Goal: Task Accomplishment & Management: Manage account settings

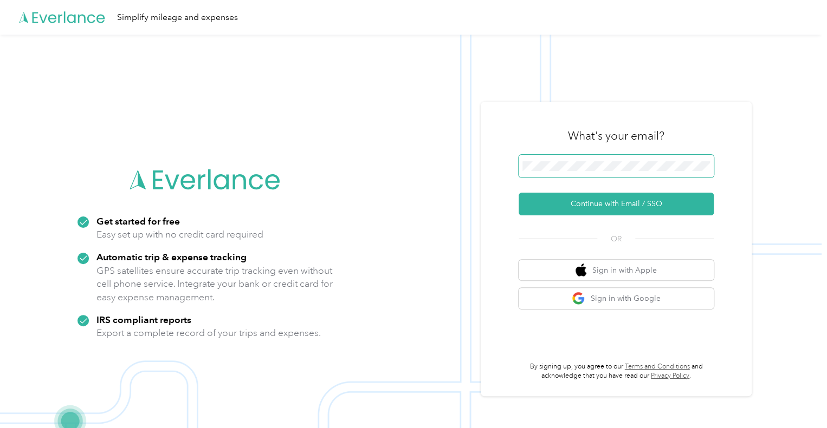
click at [612, 174] on span at bounding box center [615, 166] width 195 height 23
click at [618, 192] on form "Continue with Email / SSO" at bounding box center [615, 185] width 195 height 61
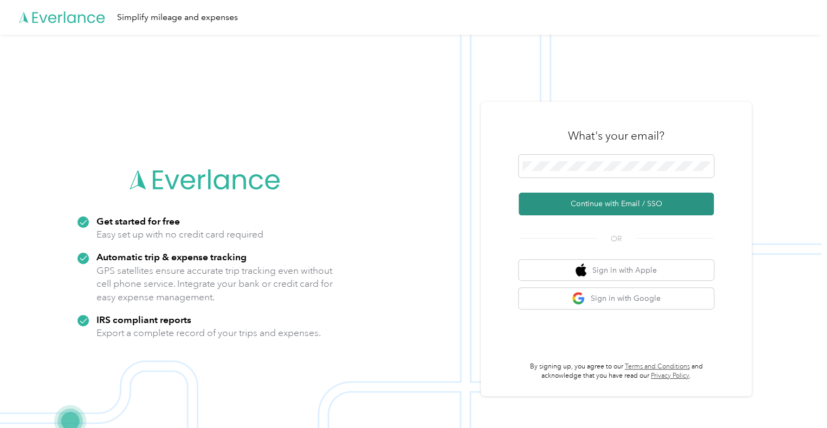
click at [614, 207] on button "Continue with Email / SSO" at bounding box center [615, 204] width 195 height 23
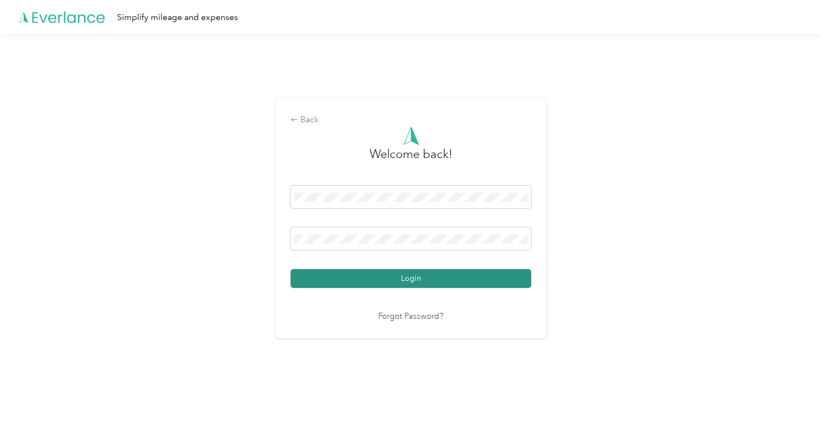
click at [526, 271] on button "Login" at bounding box center [410, 278] width 240 height 19
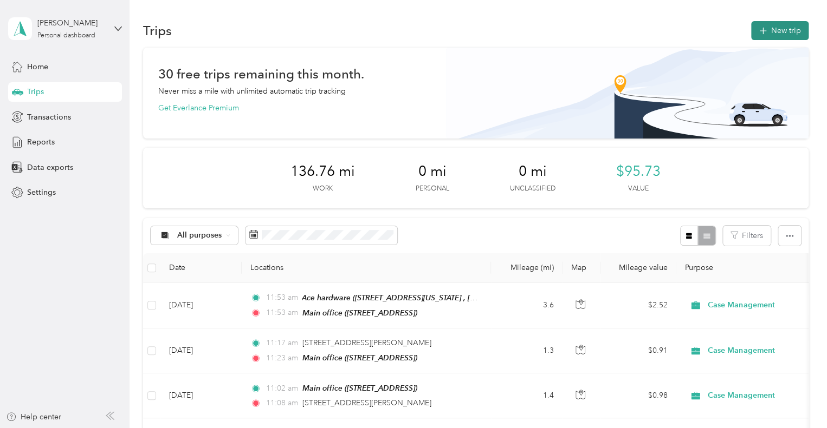
click at [786, 22] on button "New trip" at bounding box center [779, 30] width 57 height 19
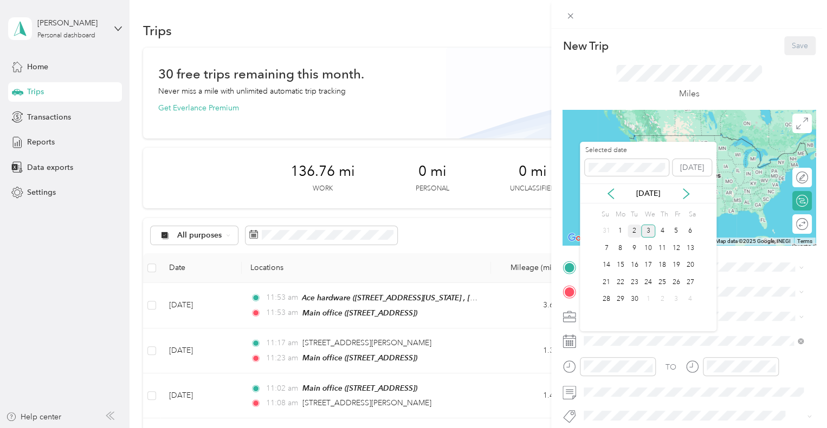
click at [632, 232] on div "2" at bounding box center [634, 232] width 14 height 14
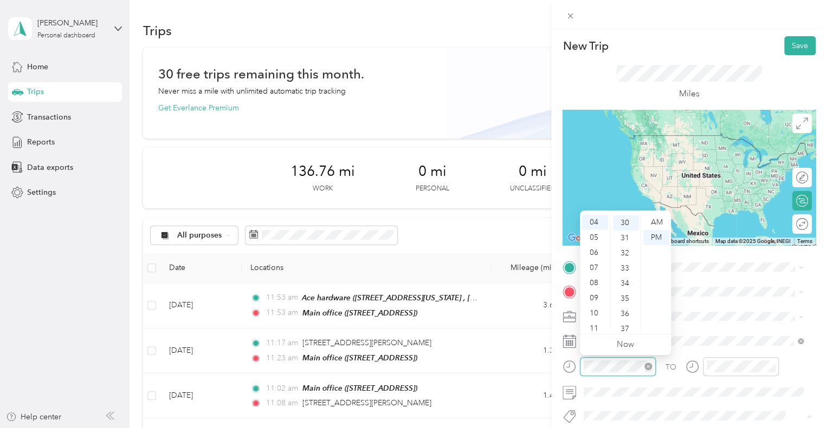
scroll to position [455, 0]
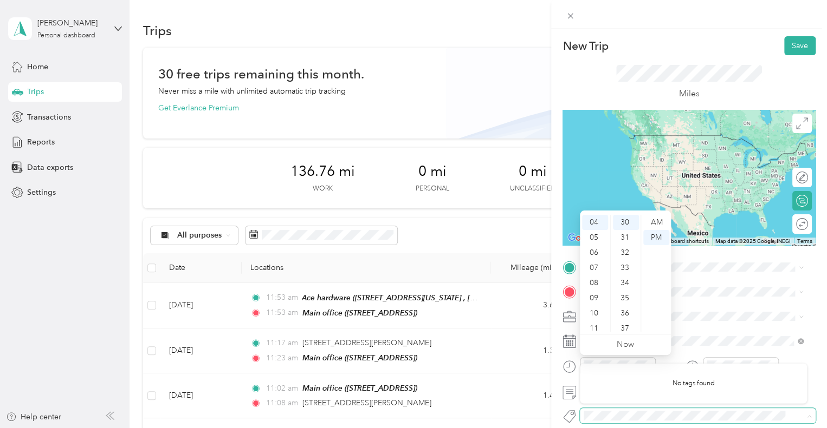
click at [621, 408] on span at bounding box center [698, 415] width 236 height 15
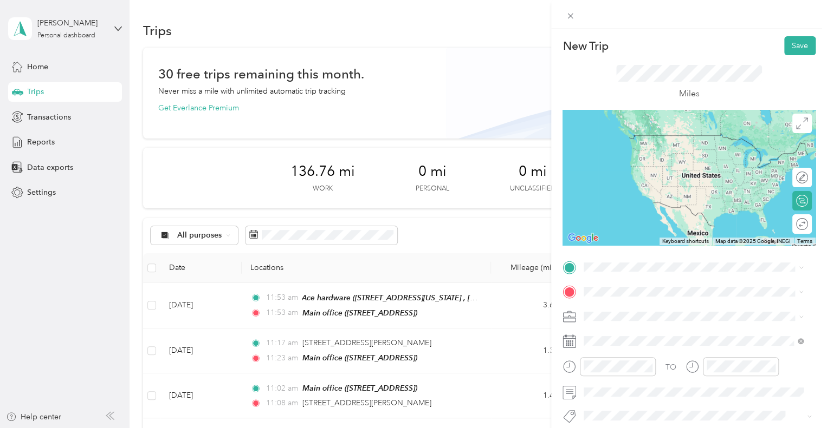
click at [616, 279] on div "TO Add photo" at bounding box center [688, 390] width 253 height 262
click at [616, 272] on span at bounding box center [698, 267] width 236 height 17
click at [673, 151] on span "[STREET_ADDRESS]" at bounding box center [638, 145] width 69 height 9
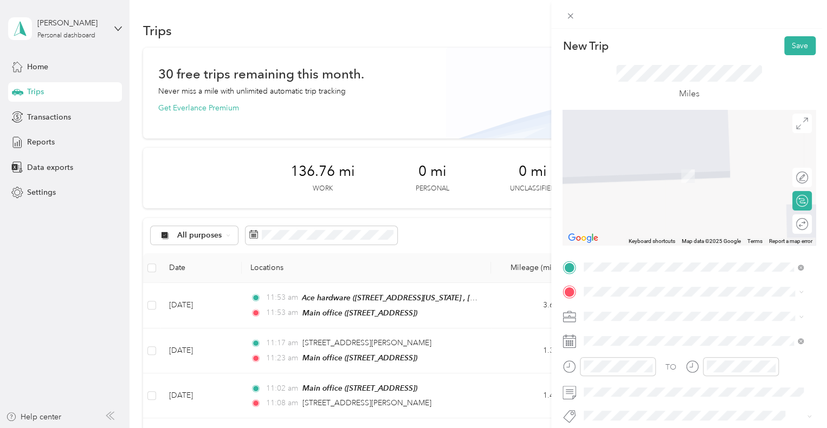
click at [701, 181] on div "TEAM [GEOGRAPHIC_DATA] [STREET_ADDRESS][US_STATE]" at bounding box center [663, 167] width 118 height 27
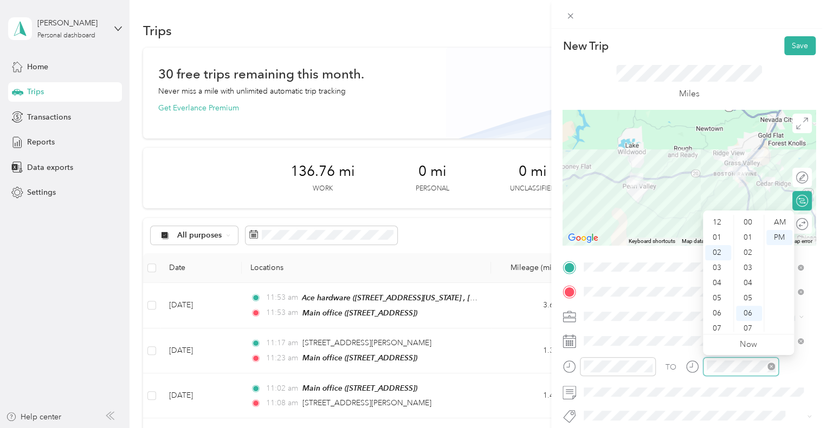
scroll to position [91, 0]
click at [721, 249] on div "04" at bounding box center [718, 252] width 26 height 15
click at [750, 320] on div "49" at bounding box center [749, 326] width 26 height 15
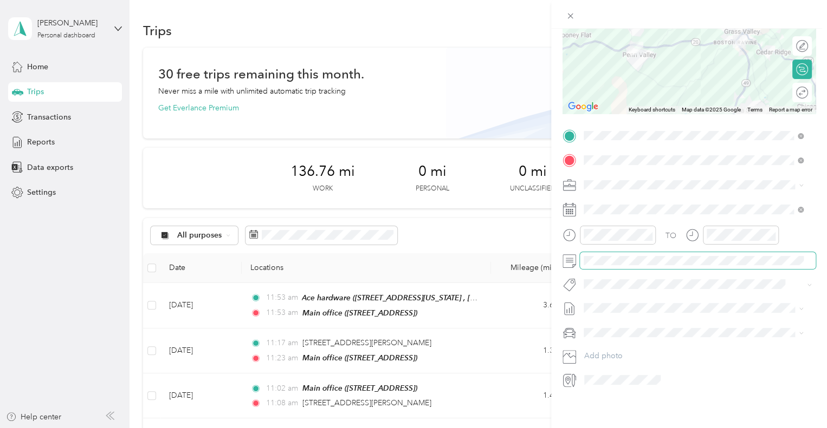
scroll to position [0, 0]
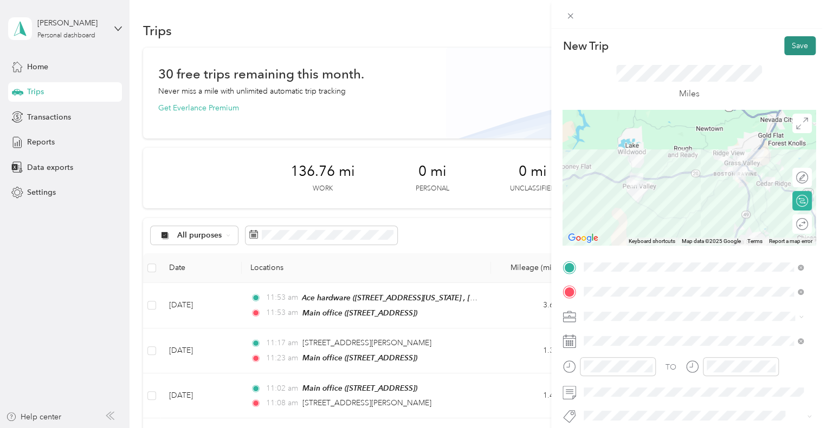
click at [797, 54] on button "Save" at bounding box center [799, 45] width 31 height 19
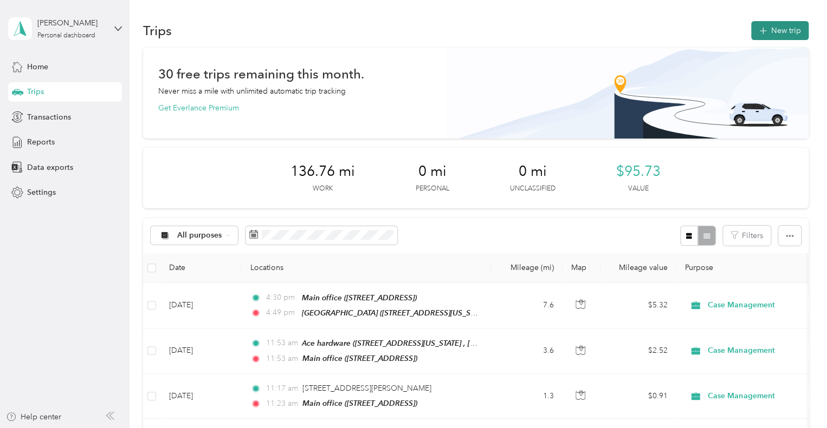
click at [768, 29] on button "New trip" at bounding box center [779, 30] width 57 height 19
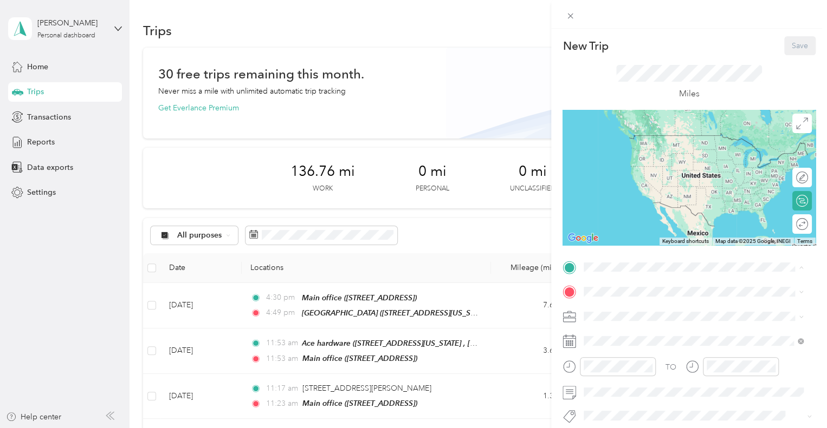
click at [671, 163] on li "Main office [STREET_ADDRESS]" at bounding box center [693, 146] width 227 height 34
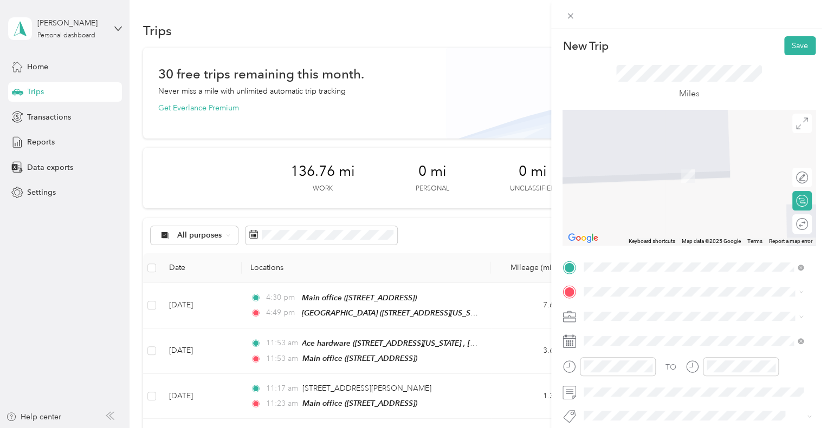
click at [727, 167] on span "[STREET_ADDRESS][PERSON_NAME][US_STATE]" at bounding box center [688, 171] width 168 height 10
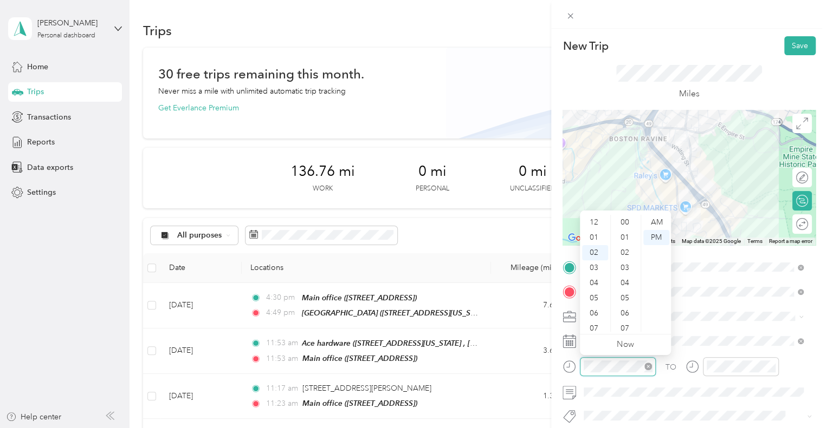
scroll to position [136, 0]
drag, startPoint x: 646, startPoint y: 218, endPoint x: 655, endPoint y: 225, distance: 11.3
click at [655, 225] on div "AM" at bounding box center [656, 222] width 26 height 15
click at [593, 309] on div "10" at bounding box center [595, 309] width 26 height 15
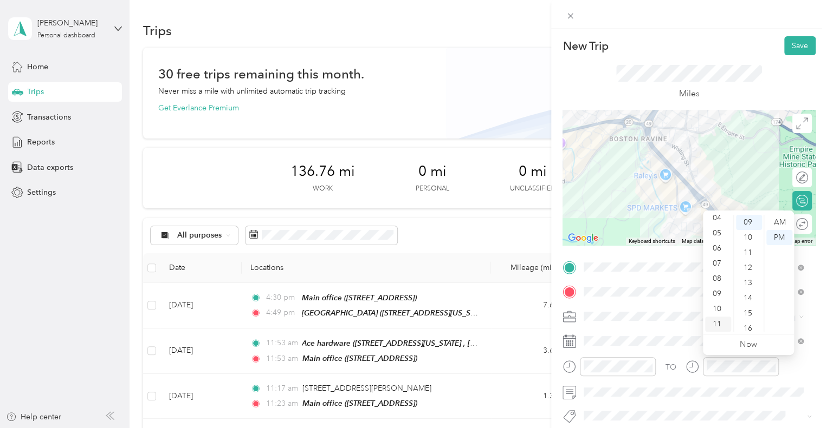
click at [719, 322] on div "11" at bounding box center [718, 324] width 26 height 15
click at [787, 217] on div "AM" at bounding box center [779, 222] width 26 height 15
click at [749, 323] on div "23" at bounding box center [749, 326] width 26 height 15
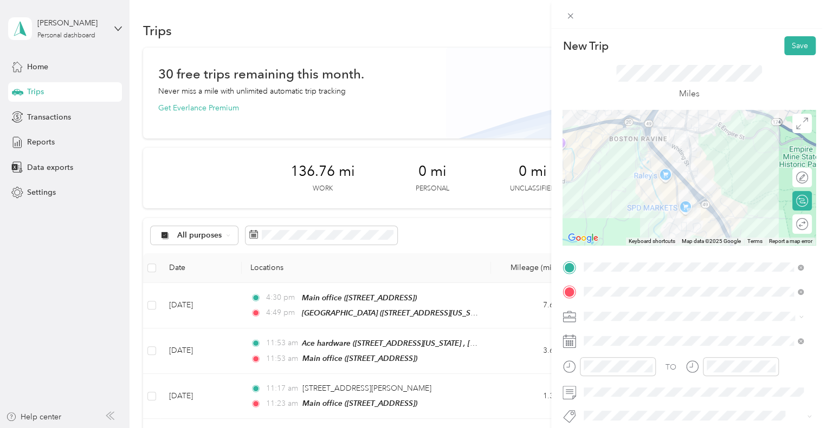
click at [658, 382] on div "TO" at bounding box center [688, 370] width 253 height 27
click at [795, 54] on button "Save" at bounding box center [799, 45] width 31 height 19
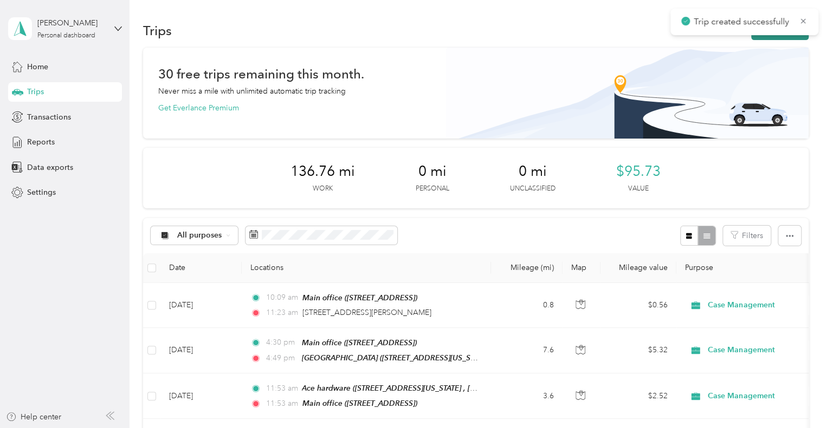
click at [796, 37] on button "New trip" at bounding box center [779, 30] width 57 height 19
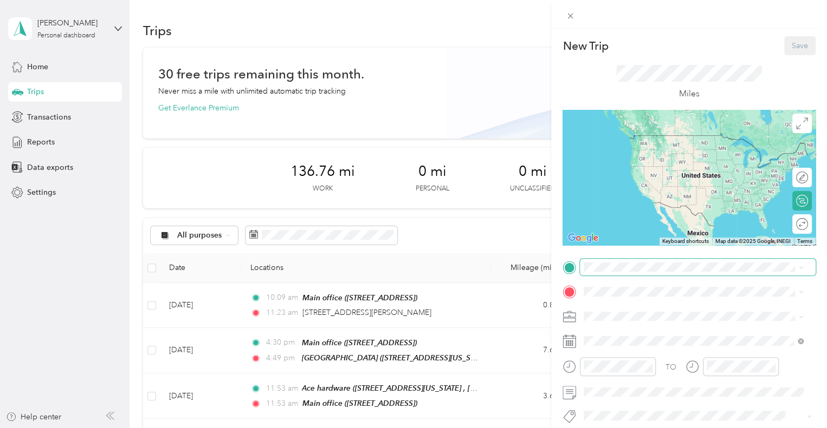
click at [669, 259] on span at bounding box center [698, 267] width 236 height 17
click at [614, 268] on form "New Trip Save This trip cannot be edited because it is either under review, app…" at bounding box center [689, 278] width 276 height 484
click at [609, 140] on div "[STREET_ADDRESS][PERSON_NAME][US_STATE]" at bounding box center [693, 133] width 212 height 15
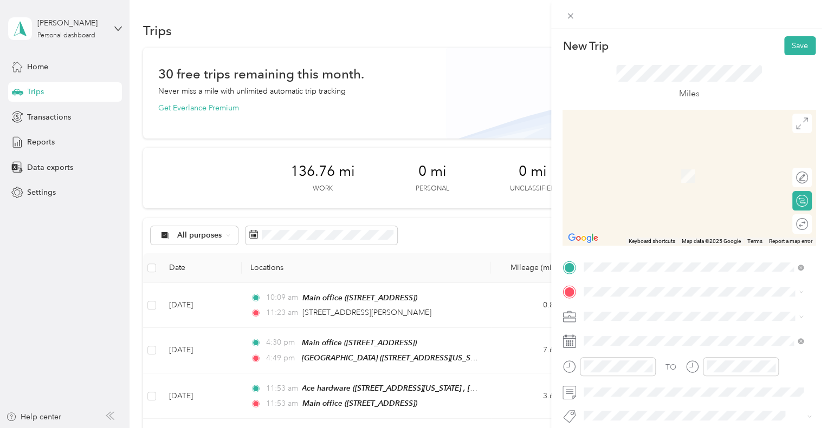
click at [680, 281] on div "TO Add photo" at bounding box center [688, 390] width 253 height 262
click at [673, 171] on div "Main office [STREET_ADDRESS]" at bounding box center [638, 165] width 69 height 23
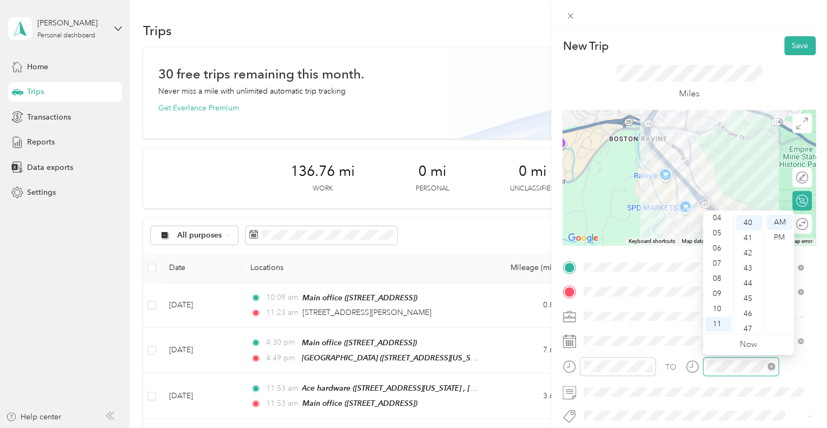
scroll to position [607, 0]
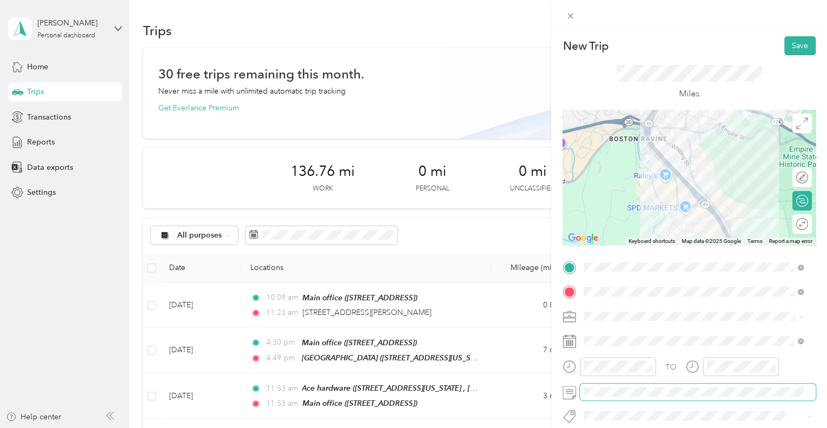
click at [622, 398] on span at bounding box center [698, 392] width 236 height 17
click at [784, 51] on button "Save" at bounding box center [799, 45] width 31 height 19
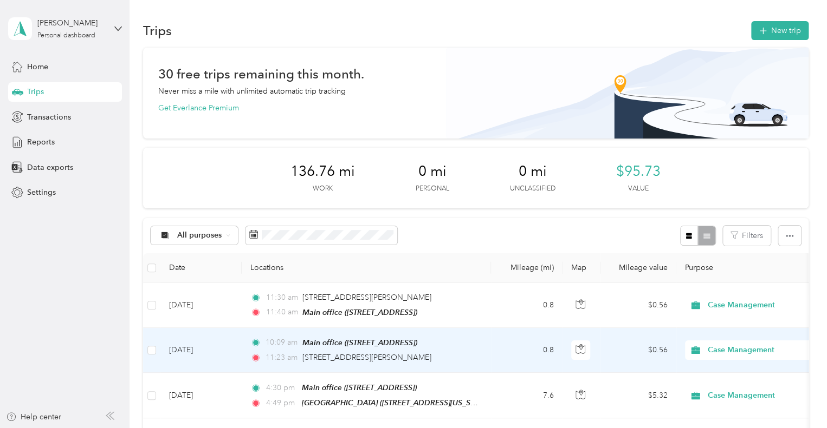
click at [491, 353] on td "0.8" at bounding box center [526, 350] width 71 height 45
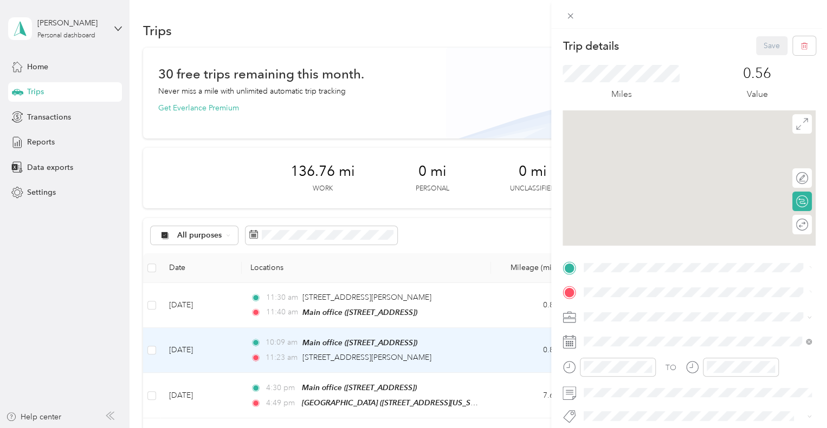
click at [289, 363] on div "Trip details Save This trip cannot be edited because it is either under review,…" at bounding box center [413, 214] width 827 height 428
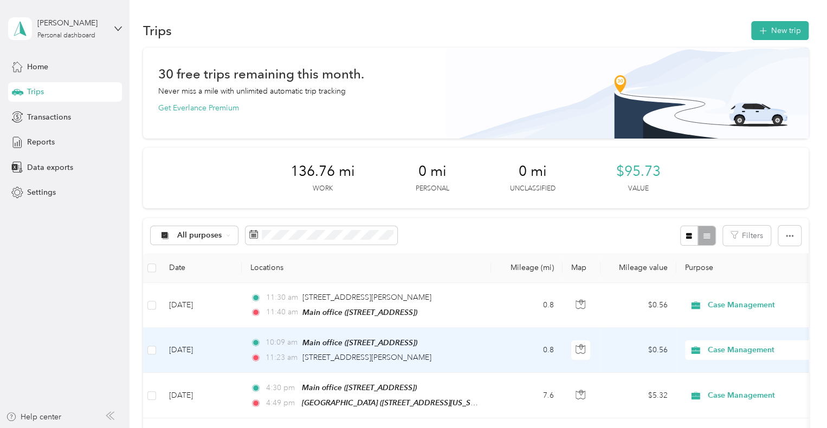
click at [456, 353] on div "11:23 am [STREET_ADDRESS][PERSON_NAME]" at bounding box center [363, 358] width 227 height 12
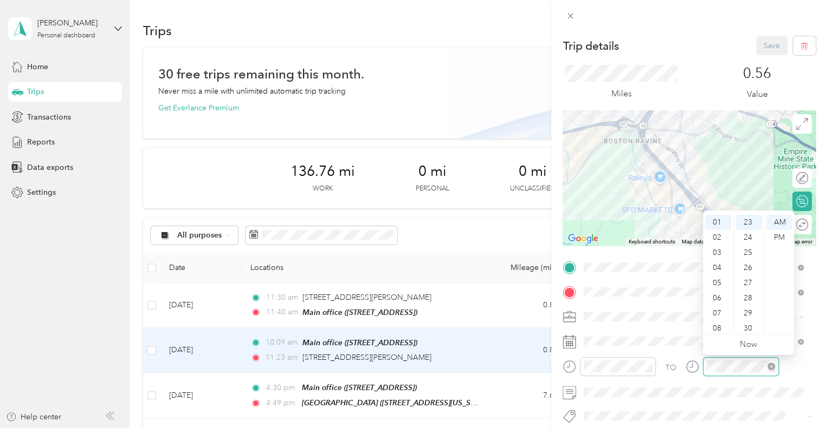
scroll to position [65, 0]
click at [660, 285] on span at bounding box center [698, 292] width 236 height 17
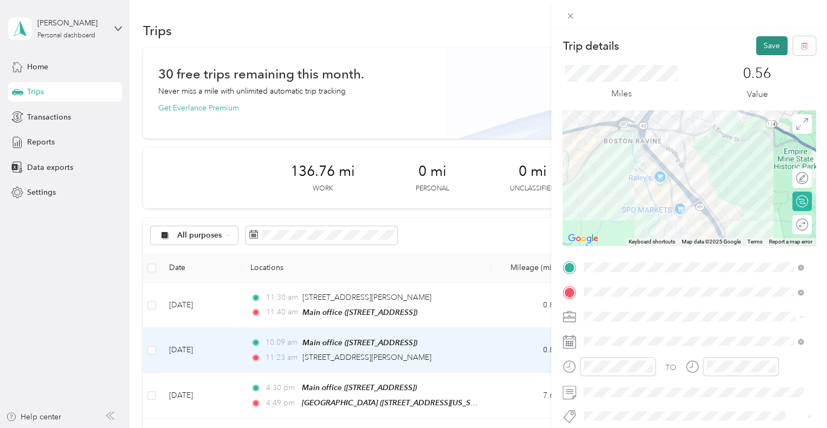
click at [756, 44] on button "Save" at bounding box center [771, 45] width 31 height 19
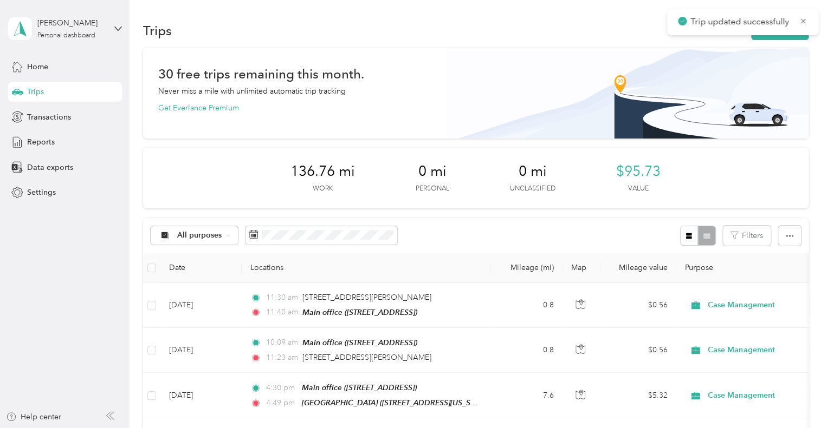
click at [761, 34] on div "Trip updated successfully" at bounding box center [742, 22] width 151 height 27
click at [763, 38] on button "New trip" at bounding box center [779, 30] width 57 height 19
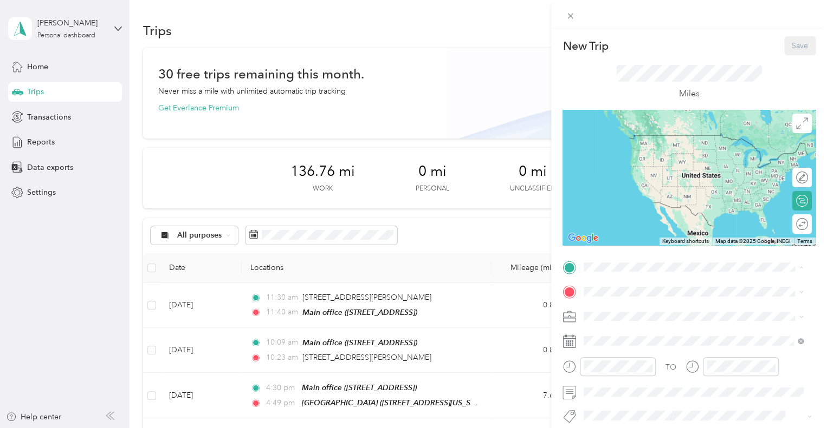
click at [690, 159] on div "Main office [STREET_ADDRESS]" at bounding box center [693, 146] width 212 height 27
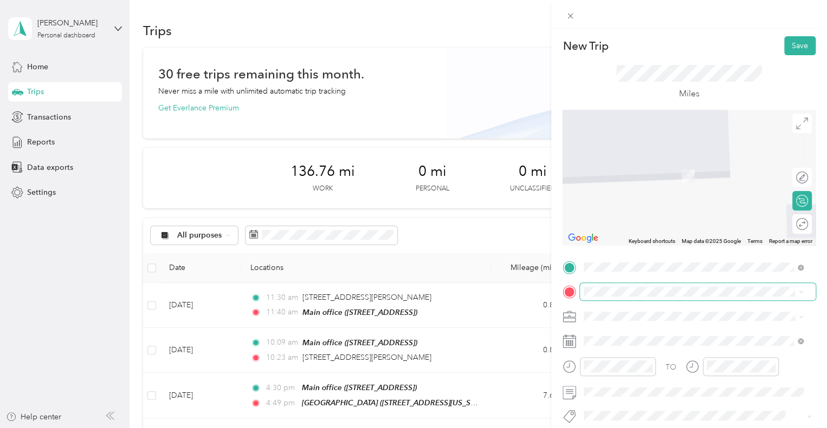
click at [650, 296] on span at bounding box center [698, 291] width 236 height 17
click at [679, 181] on span "[STREET_ADDRESS][US_STATE]" at bounding box center [658, 176] width 108 height 9
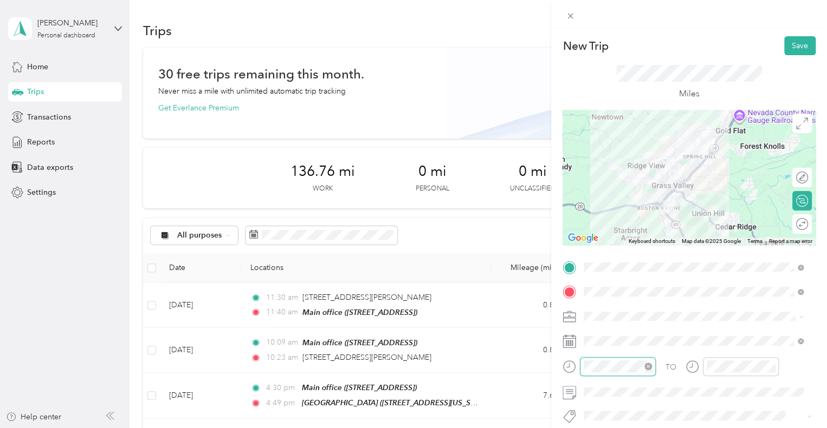
scroll to position [197, 0]
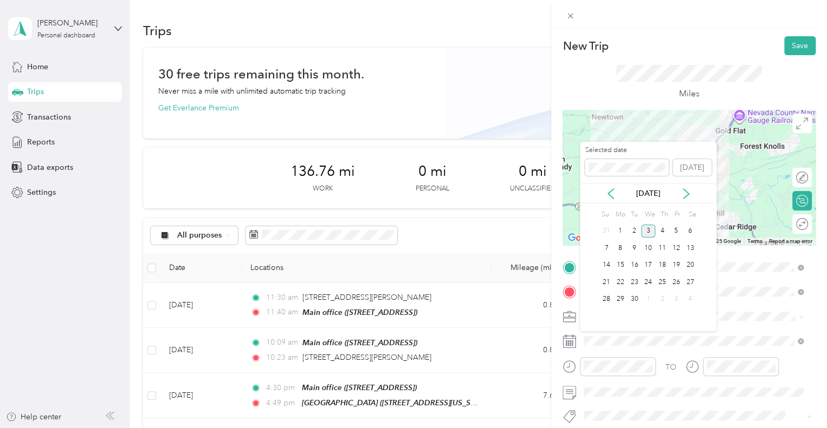
click at [615, 193] on div "[DATE]" at bounding box center [648, 193] width 136 height 11
click at [608, 193] on icon at bounding box center [610, 194] width 5 height 10
click at [649, 302] on div "27" at bounding box center [648, 300] width 14 height 14
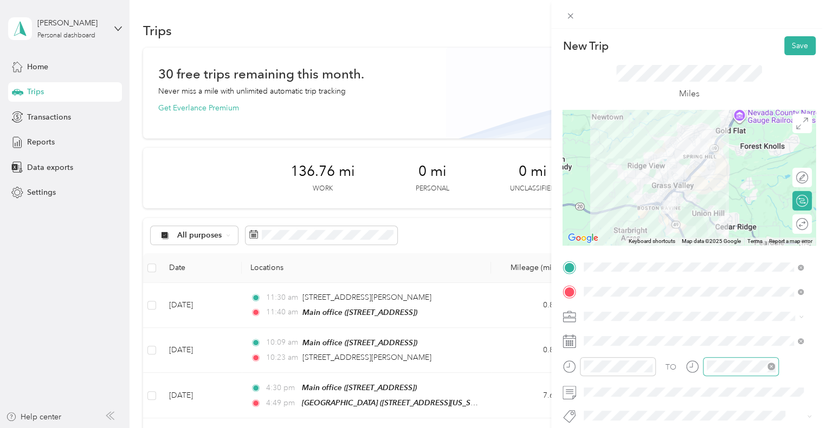
click at [710, 357] on div at bounding box center [740, 366] width 76 height 19
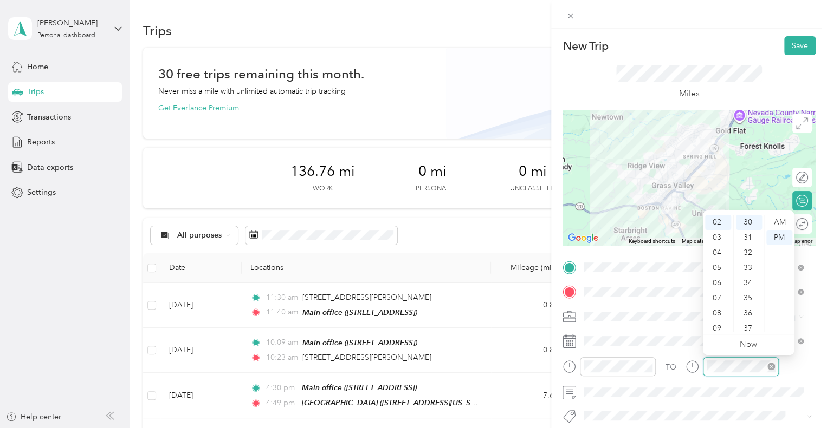
scroll to position [455, 0]
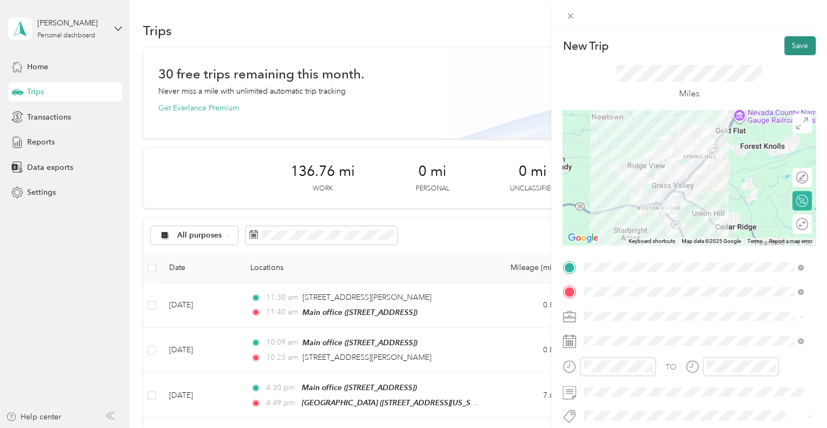
click at [791, 49] on button "Save" at bounding box center [799, 45] width 31 height 19
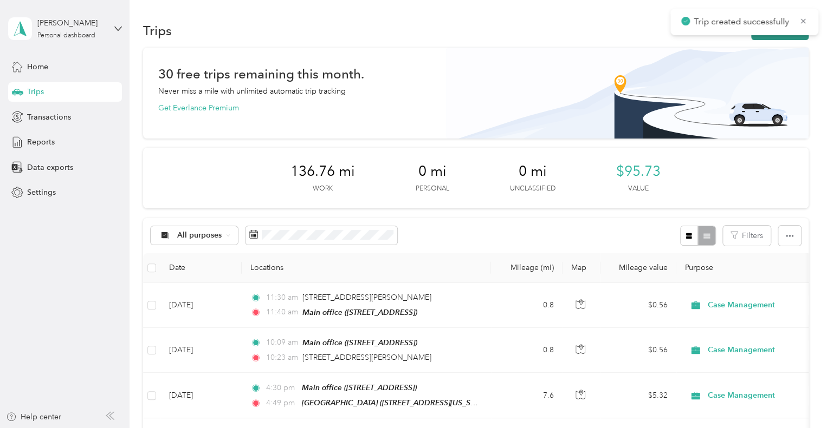
click at [783, 35] on button "New trip" at bounding box center [779, 30] width 57 height 19
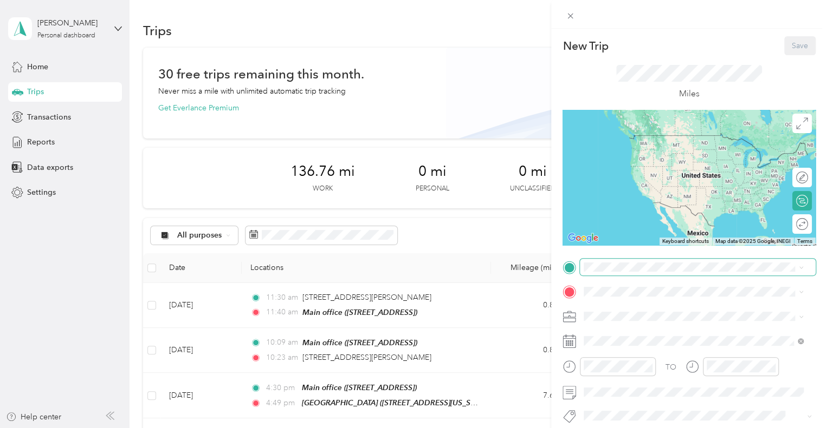
click at [637, 261] on span at bounding box center [698, 267] width 236 height 17
click at [643, 142] on div "Ace hardware [STREET_ADDRESS][US_STATE] , 95945, [GEOGRAPHIC_DATA], [GEOGRAPHIC…" at bounding box center [658, 145] width 108 height 23
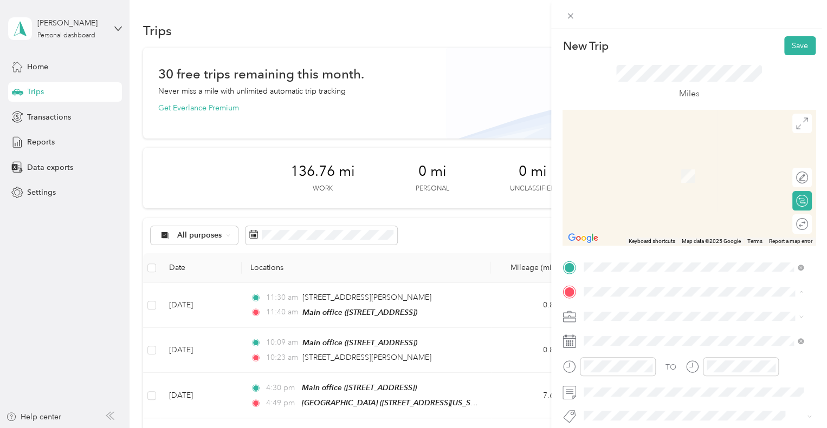
click at [659, 182] on div "Main office [STREET_ADDRESS]" at bounding box center [638, 170] width 69 height 23
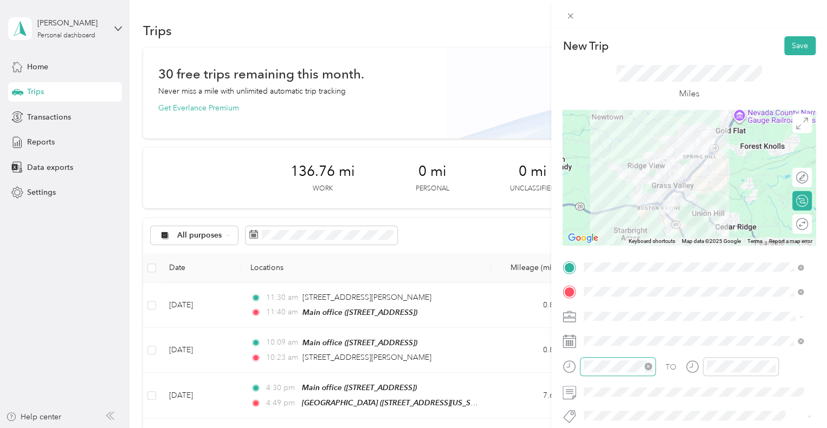
click at [602, 373] on div at bounding box center [618, 366] width 76 height 19
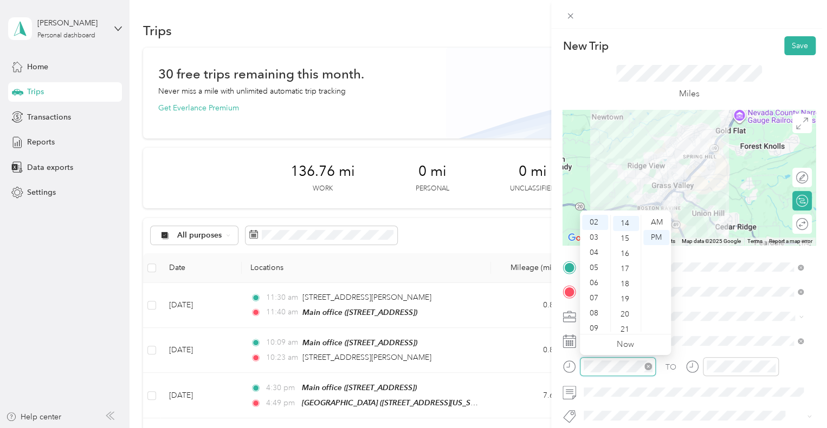
scroll to position [212, 0]
click at [590, 239] on div "03" at bounding box center [595, 237] width 26 height 15
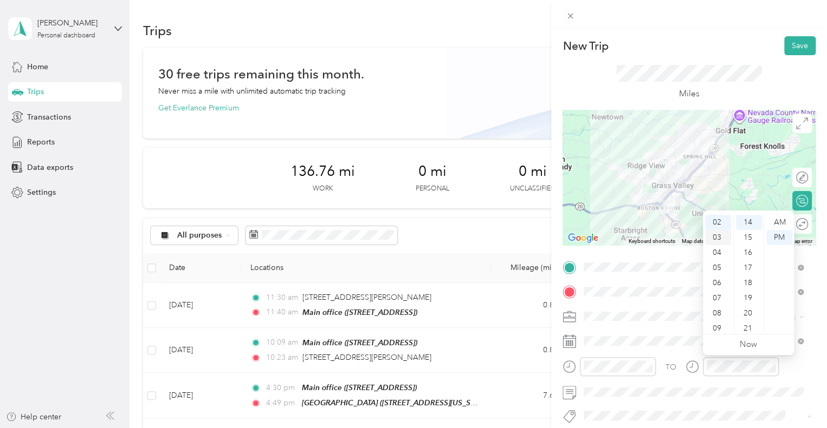
click at [718, 242] on div "03" at bounding box center [718, 237] width 26 height 15
click at [753, 328] on div "21" at bounding box center [749, 328] width 26 height 15
click at [746, 327] on div "28" at bounding box center [749, 328] width 26 height 15
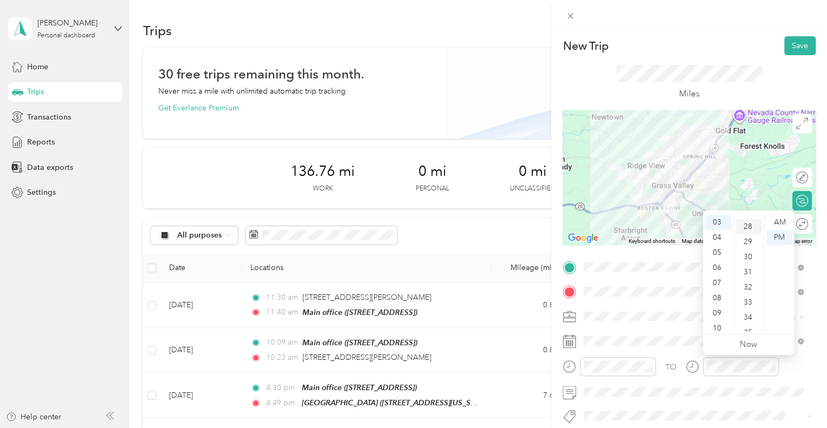
scroll to position [425, 0]
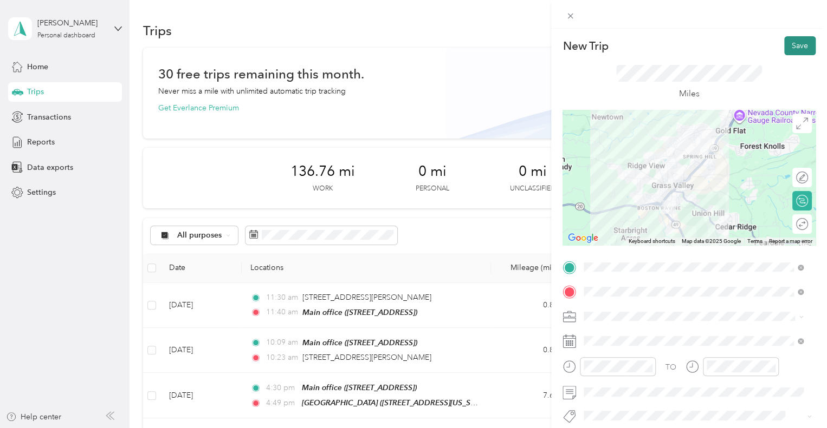
click at [790, 45] on button "Save" at bounding box center [799, 45] width 31 height 19
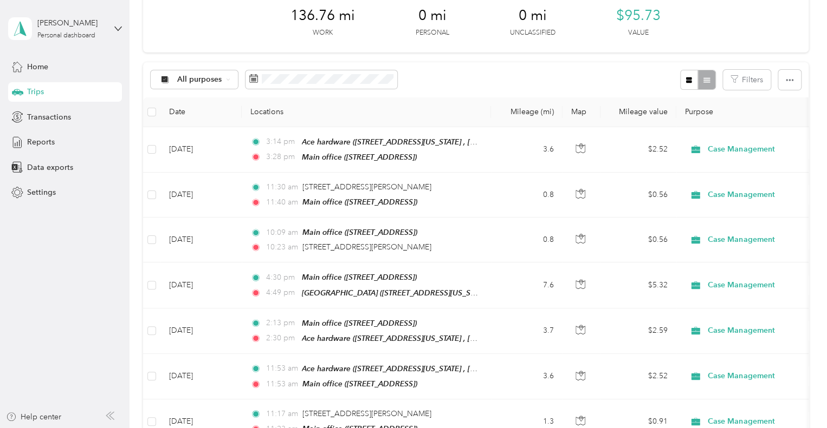
scroll to position [159, 0]
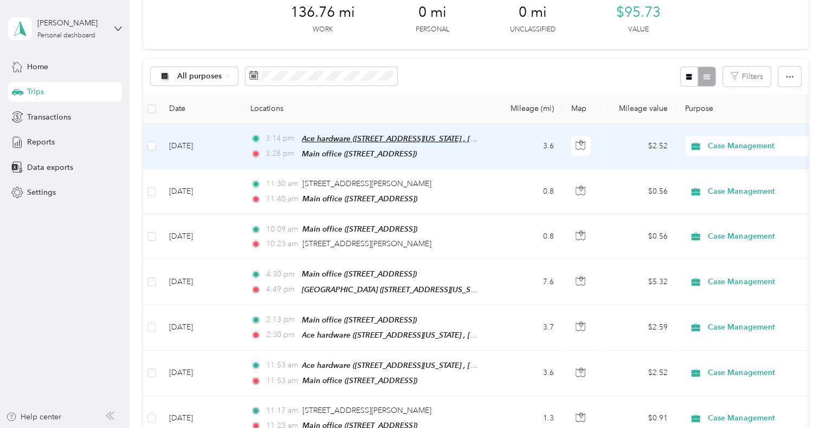
click at [457, 139] on span "Ace hardware ([STREET_ADDRESS][US_STATE] , [GEOGRAPHIC_DATA], [GEOGRAPHIC_DATA])" at bounding box center [464, 138] width 324 height 9
click at [491, 147] on td "3.6" at bounding box center [526, 146] width 71 height 45
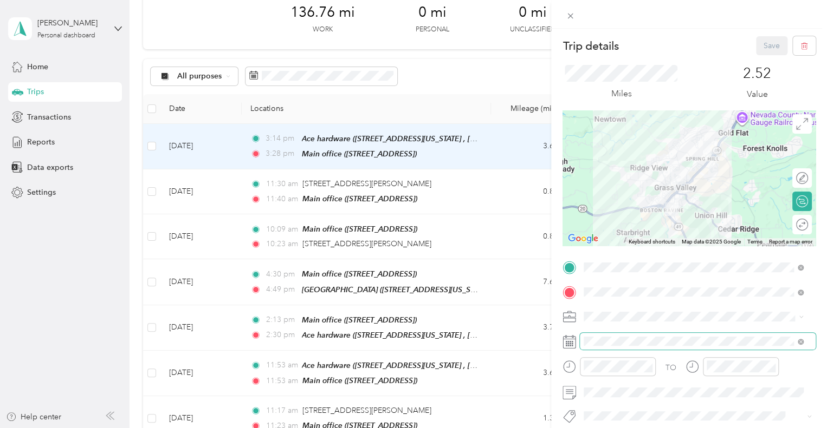
click at [603, 336] on span at bounding box center [698, 341] width 236 height 17
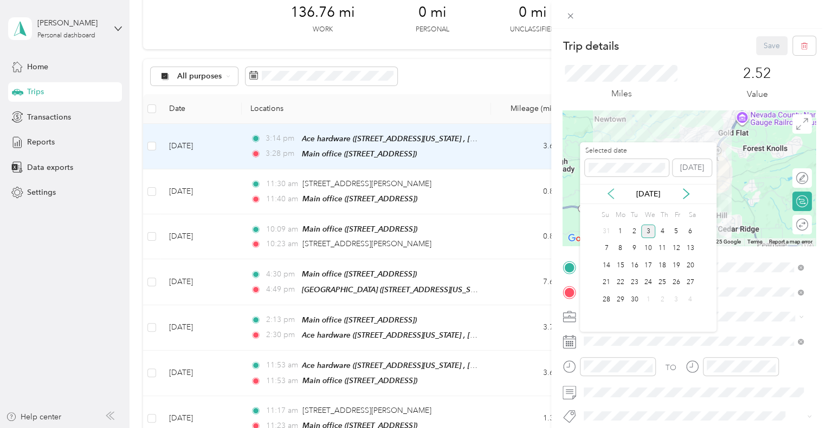
click at [609, 192] on icon at bounding box center [610, 193] width 11 height 11
click at [676, 297] on div "29" at bounding box center [676, 300] width 14 height 14
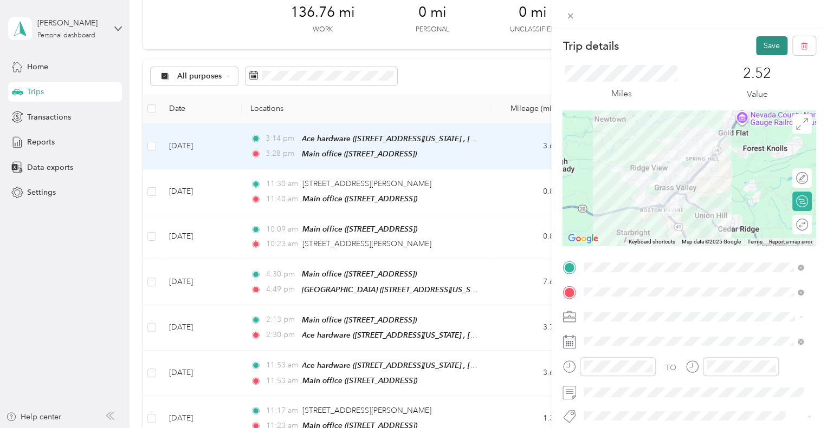
click at [756, 49] on button "Save" at bounding box center [771, 45] width 31 height 19
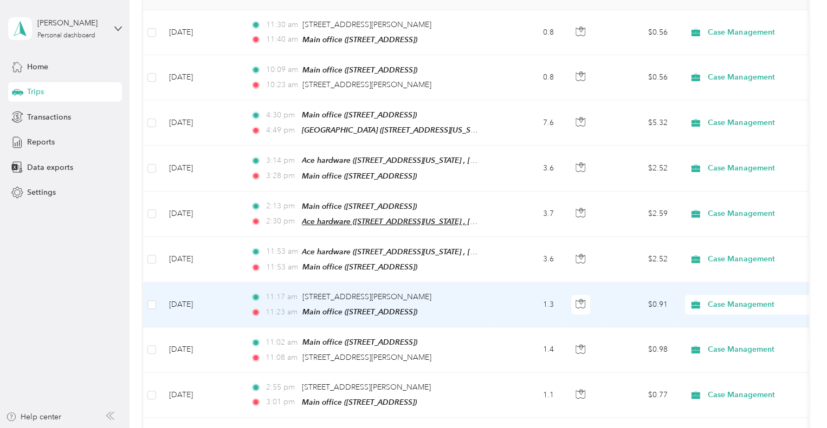
scroll to position [273, 0]
click at [416, 292] on span "[STREET_ADDRESS][PERSON_NAME]" at bounding box center [366, 296] width 129 height 9
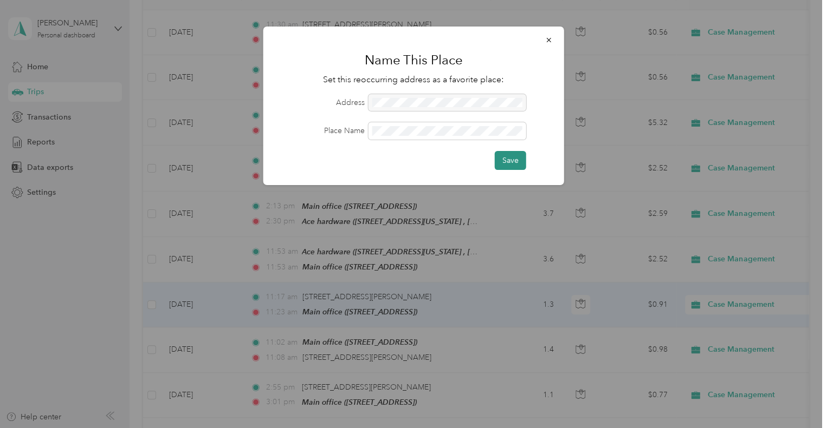
click at [499, 165] on button "Save" at bounding box center [510, 160] width 31 height 19
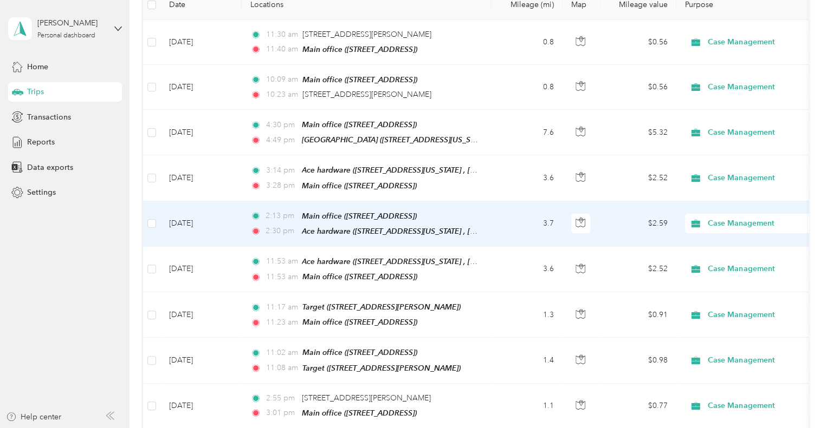
scroll to position [264, 0]
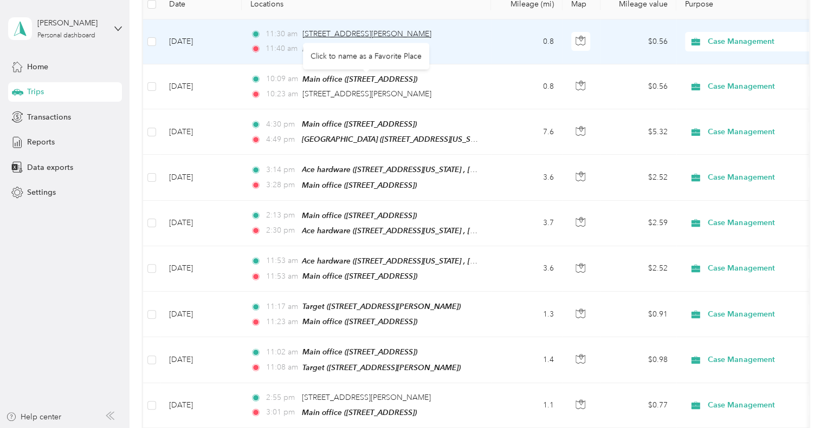
click at [368, 30] on span "[STREET_ADDRESS][PERSON_NAME]" at bounding box center [366, 33] width 129 height 9
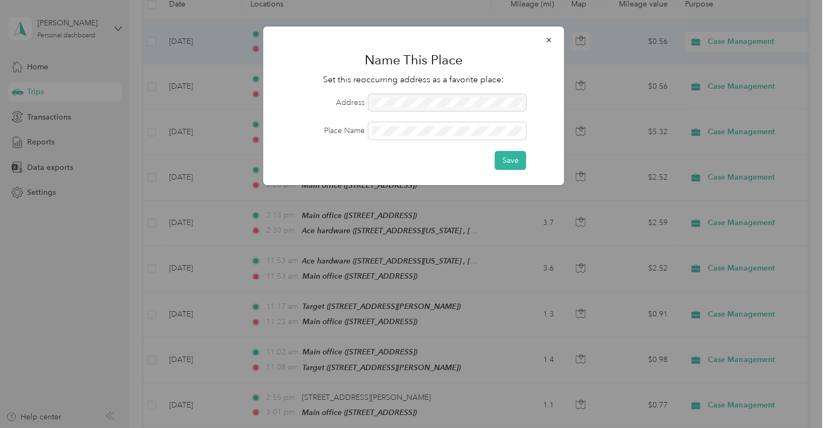
click at [396, 101] on div at bounding box center [447, 102] width 158 height 17
click at [444, 103] on div at bounding box center [447, 102] width 158 height 17
click at [553, 37] on button "button" at bounding box center [548, 39] width 23 height 19
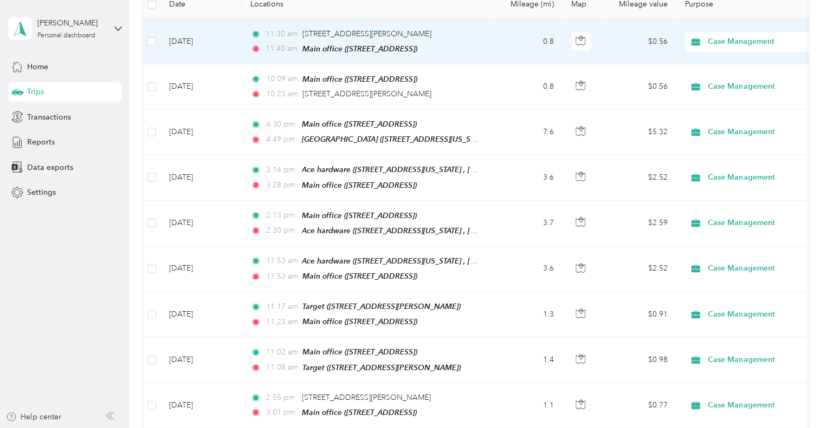
click at [503, 47] on td "0.8" at bounding box center [526, 41] width 71 height 45
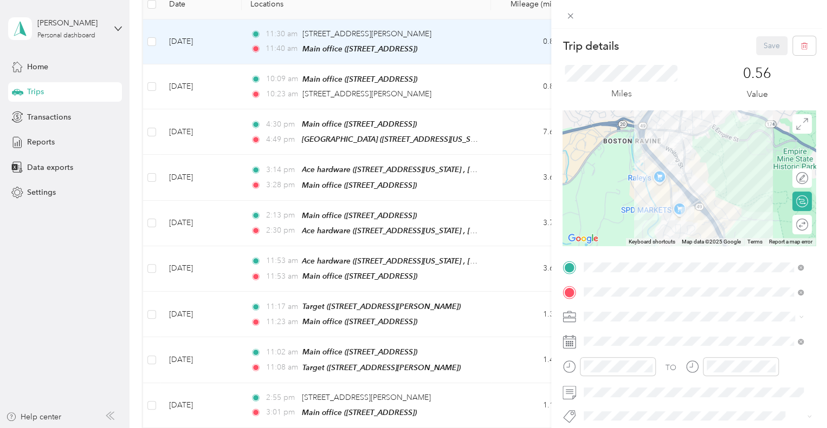
click at [691, 158] on div "Target [STREET_ADDRESS][PERSON_NAME]" at bounding box center [668, 146] width 129 height 23
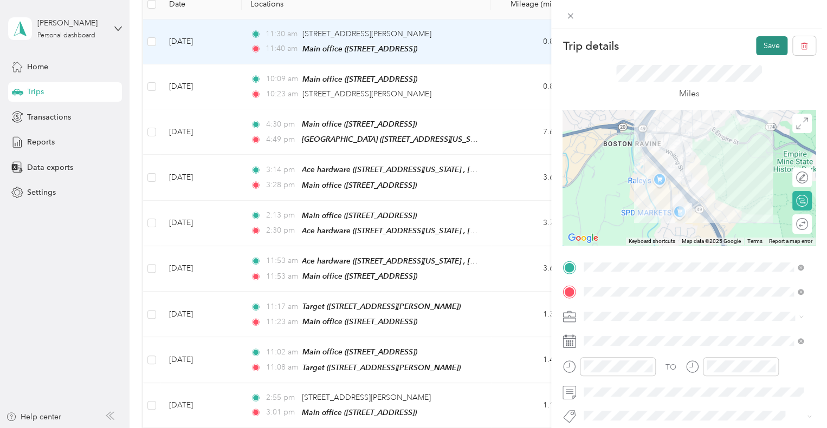
click at [766, 38] on button "Save" at bounding box center [771, 45] width 31 height 19
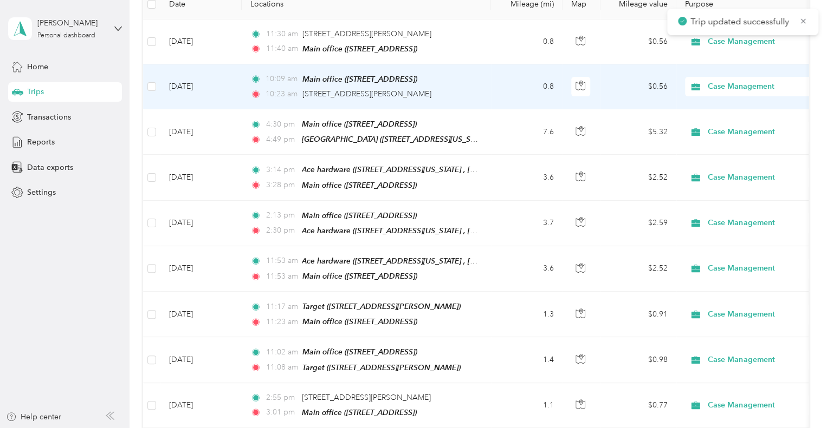
click at [434, 90] on div "10:23 am [STREET_ADDRESS][PERSON_NAME]" at bounding box center [363, 94] width 227 height 12
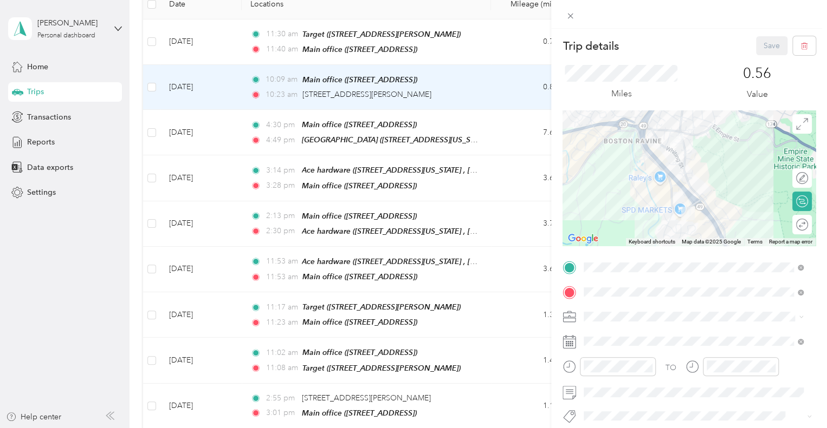
click at [657, 182] on div "Target [STREET_ADDRESS][PERSON_NAME]" at bounding box center [668, 170] width 129 height 23
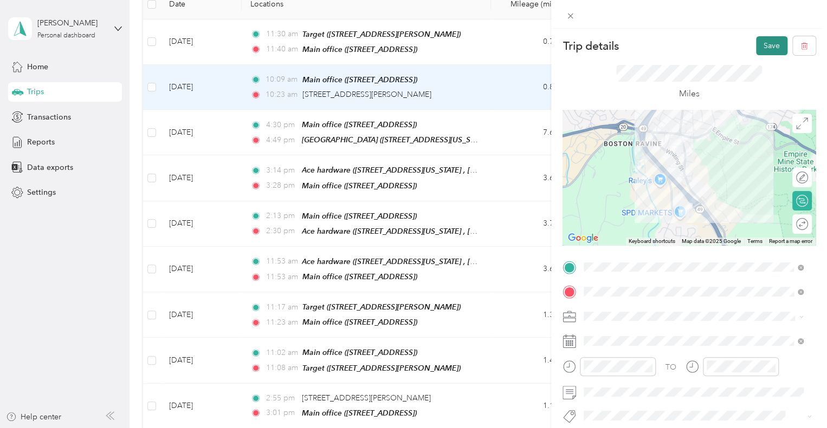
click at [756, 45] on button "Save" at bounding box center [771, 45] width 31 height 19
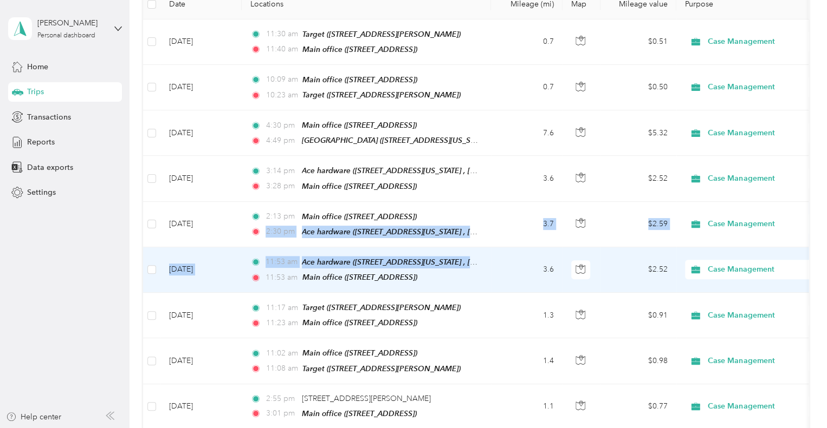
drag, startPoint x: 246, startPoint y: 233, endPoint x: 246, endPoint y: 266, distance: 33.0
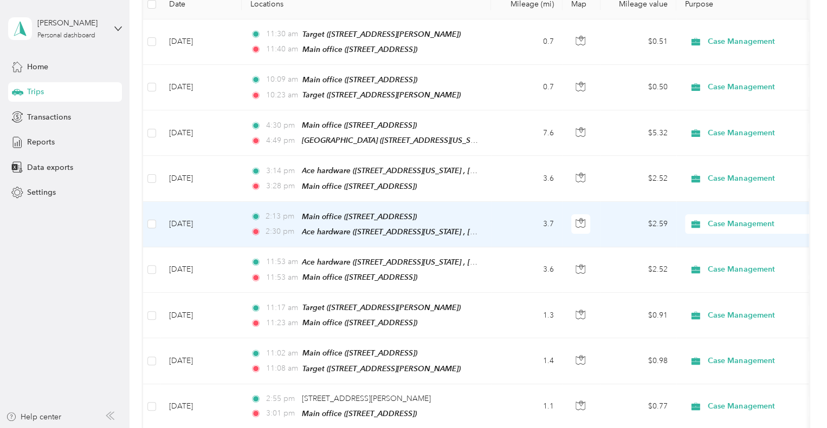
click at [202, 214] on td "[DATE]" at bounding box center [200, 224] width 81 height 45
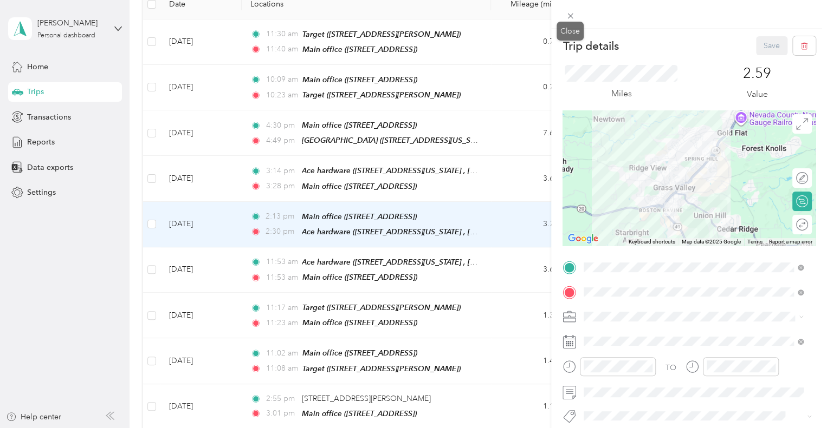
click at [568, 22] on div "Close" at bounding box center [569, 31] width 27 height 19
click at [568, 19] on icon at bounding box center [569, 15] width 9 height 9
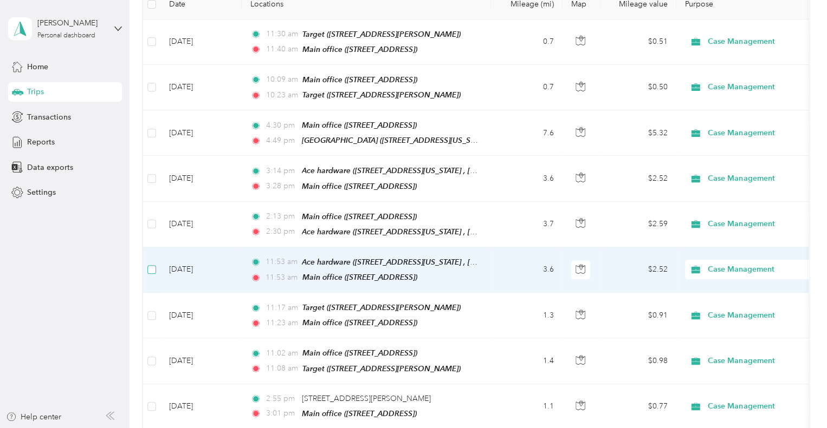
scroll to position [263, 0]
click at [221, 270] on td "[DATE]" at bounding box center [200, 270] width 81 height 45
click at [220, 268] on td "[DATE]" at bounding box center [200, 270] width 81 height 45
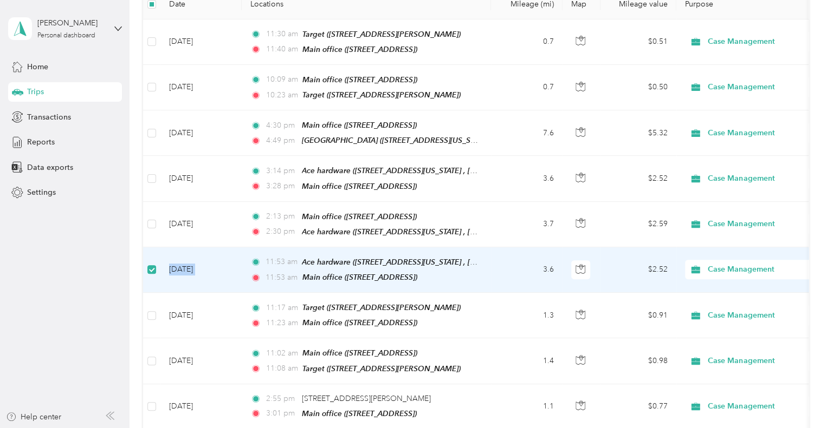
click at [220, 268] on td "[DATE]" at bounding box center [200, 270] width 81 height 45
drag, startPoint x: 547, startPoint y: 258, endPoint x: 500, endPoint y: 255, distance: 46.7
click at [500, 255] on td "3.6" at bounding box center [526, 270] width 71 height 45
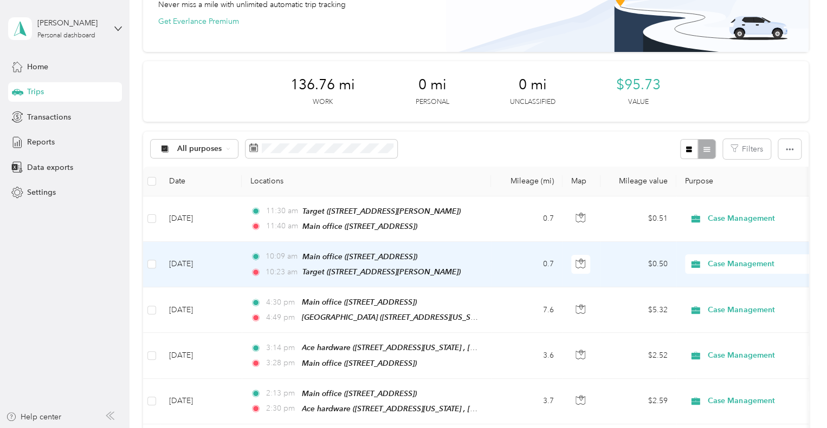
scroll to position [0, 0]
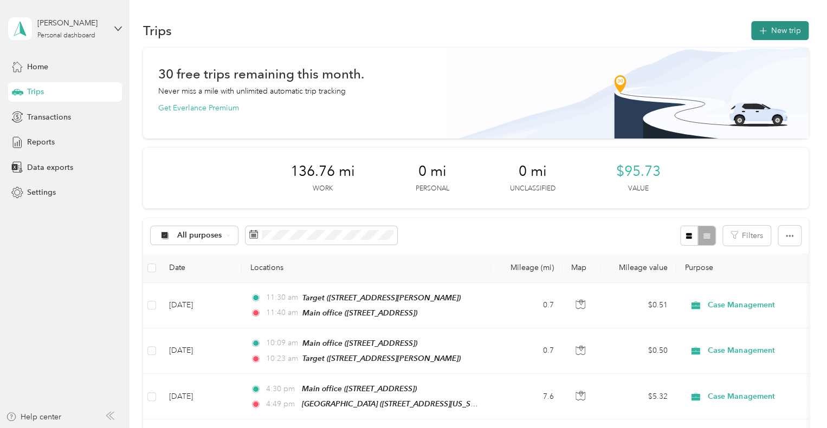
click at [778, 23] on button "New trip" at bounding box center [779, 30] width 57 height 19
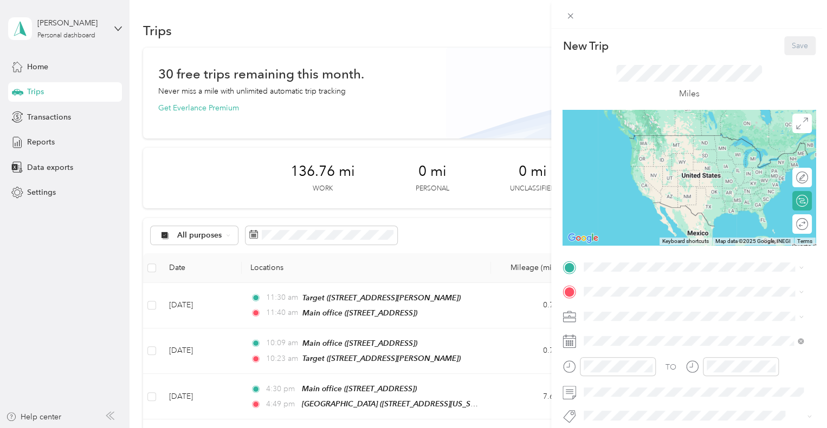
click at [641, 277] on div "TO Add photo" at bounding box center [688, 390] width 253 height 262
click at [642, 188] on span "[STREET_ADDRESS]" at bounding box center [638, 183] width 69 height 9
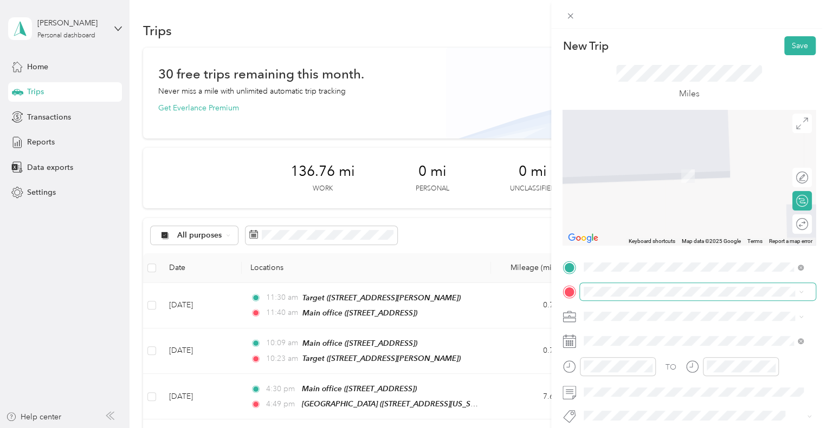
click at [620, 298] on span at bounding box center [698, 291] width 236 height 17
click at [652, 211] on div "Main office [STREET_ADDRESS]" at bounding box center [638, 199] width 69 height 23
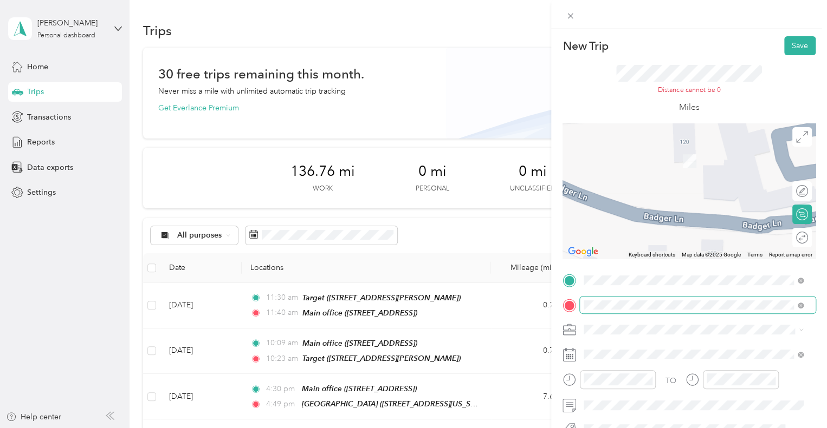
click at [643, 297] on span at bounding box center [698, 305] width 236 height 17
click at [687, 298] on span at bounding box center [698, 305] width 236 height 17
click at [801, 301] on span at bounding box center [800, 305] width 6 height 9
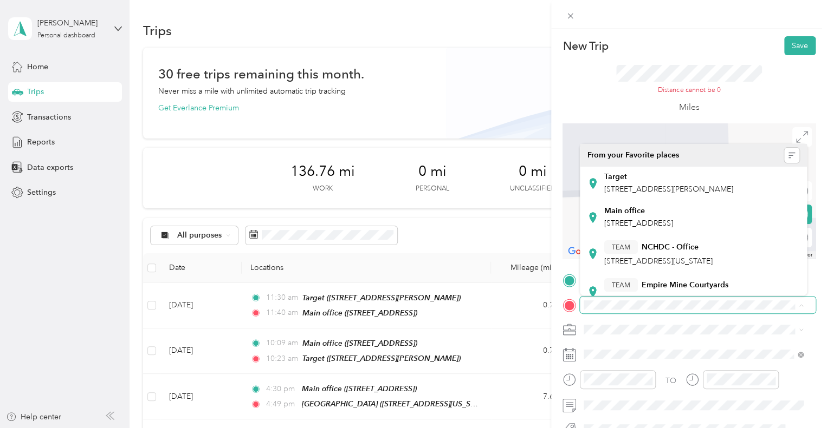
click at [676, 310] on span at bounding box center [698, 305] width 236 height 17
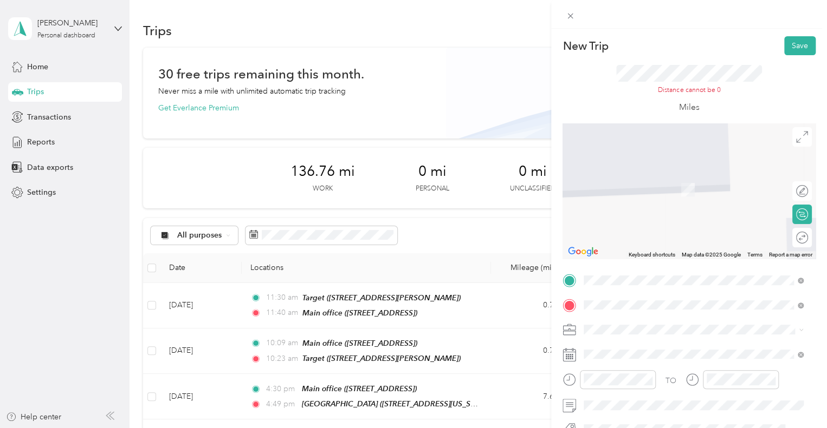
click at [682, 201] on li "Ace hardware [STREET_ADDRESS][US_STATE] , 95945, [GEOGRAPHIC_DATA], [GEOGRAPHIC…" at bounding box center [693, 184] width 227 height 34
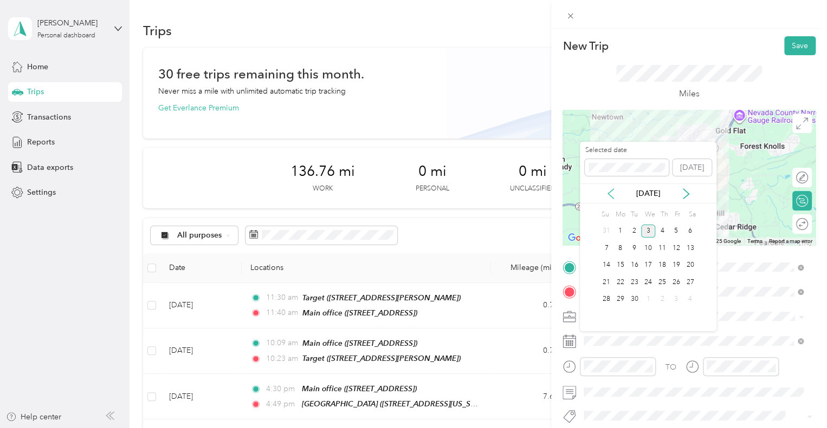
click at [613, 191] on icon at bounding box center [610, 193] width 11 height 11
click at [619, 302] on div "25" at bounding box center [620, 300] width 14 height 14
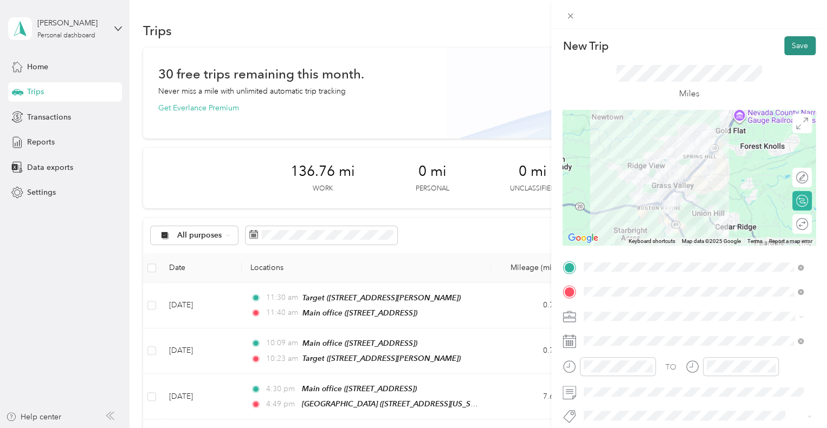
click at [791, 43] on button "Save" at bounding box center [799, 45] width 31 height 19
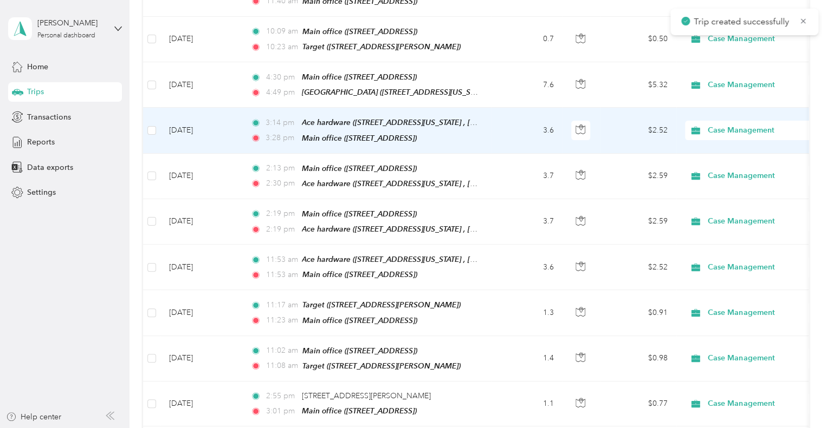
scroll to position [313, 0]
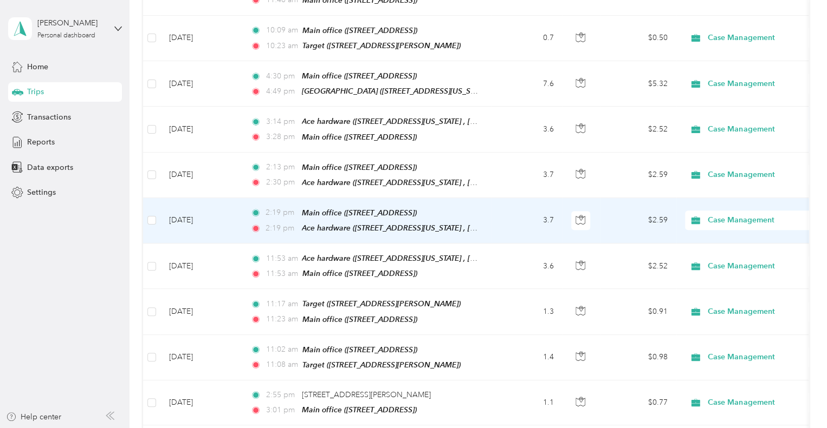
click at [287, 209] on span "2:19 pm" at bounding box center [280, 213] width 31 height 12
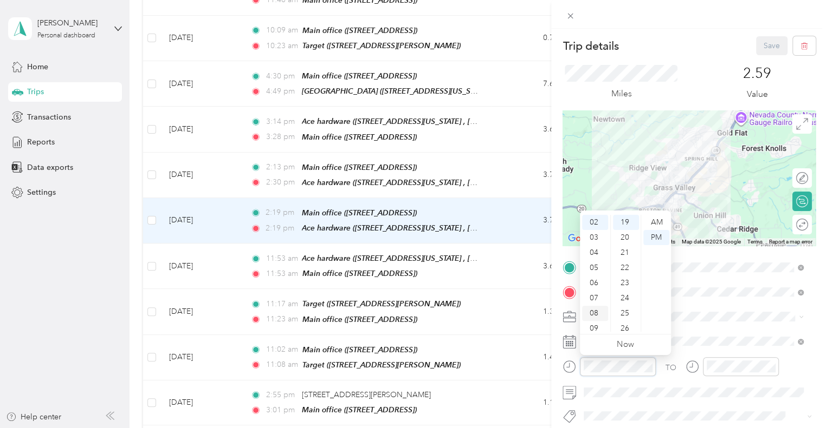
scroll to position [65, 0]
click at [593, 307] on div "10" at bounding box center [595, 309] width 26 height 15
click at [653, 225] on div "AM" at bounding box center [656, 222] width 26 height 15
click at [659, 226] on div "AM" at bounding box center [656, 222] width 26 height 15
click at [659, 223] on div "AM" at bounding box center [656, 222] width 26 height 15
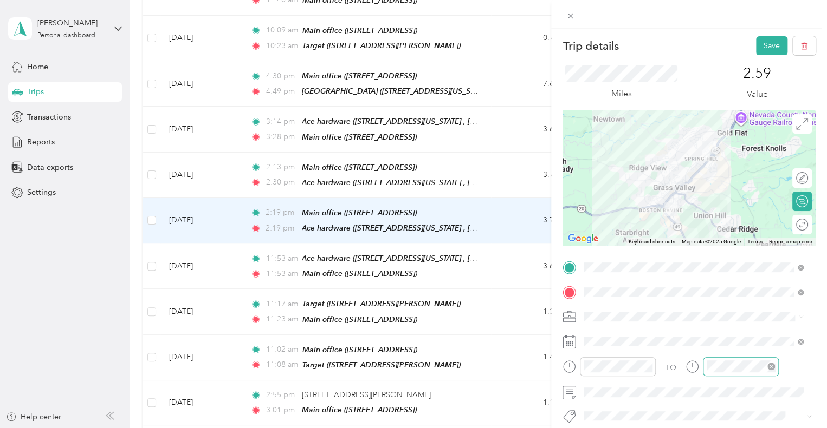
click at [711, 374] on div at bounding box center [740, 366] width 76 height 19
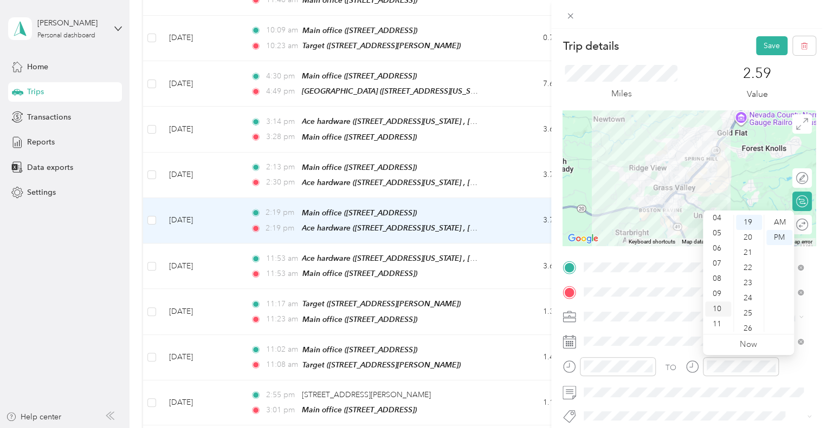
click at [717, 304] on div "10" at bounding box center [718, 309] width 26 height 15
click at [746, 304] on div "30" at bounding box center [749, 311] width 26 height 15
click at [780, 223] on div "AM" at bounding box center [779, 222] width 26 height 15
click at [757, 43] on button "Save" at bounding box center [771, 45] width 31 height 19
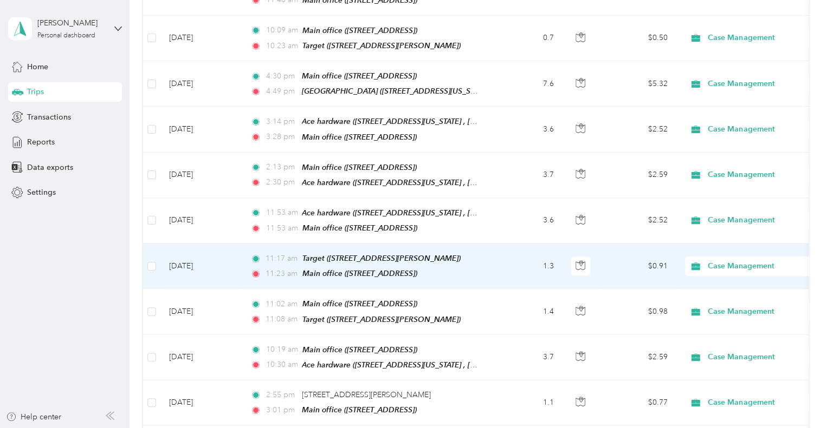
click at [191, 267] on td "[DATE]" at bounding box center [200, 266] width 81 height 45
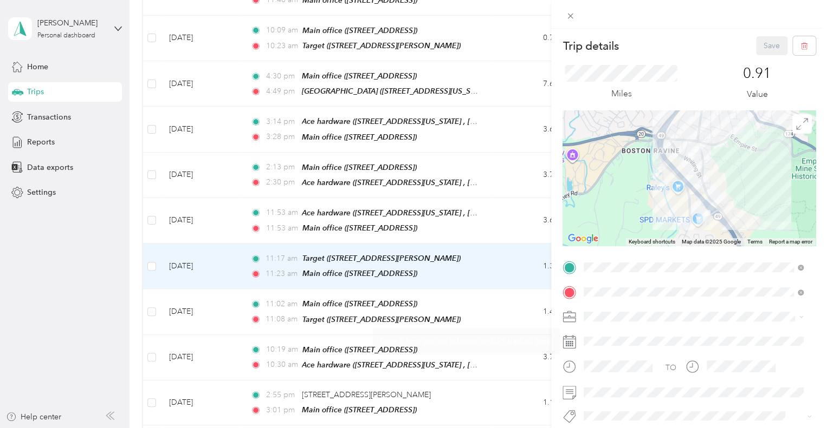
click at [594, 340] on div at bounding box center [698, 341] width 236 height 17
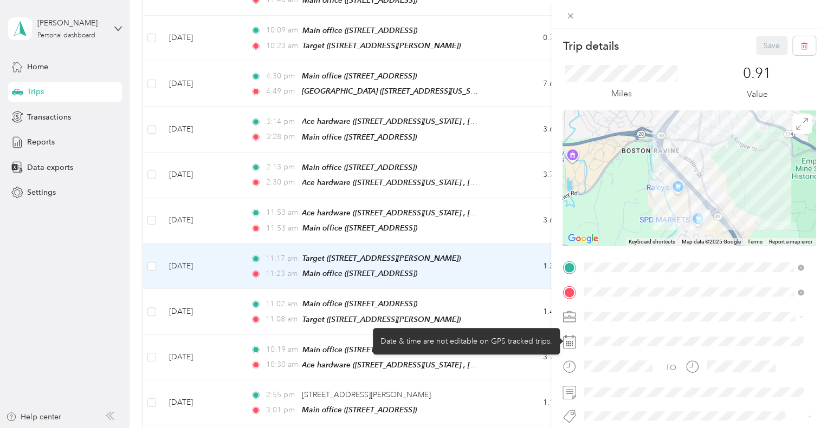
click at [613, 333] on div at bounding box center [698, 341] width 236 height 17
click at [615, 340] on div at bounding box center [698, 341] width 236 height 17
click at [608, 344] on div at bounding box center [698, 341] width 236 height 17
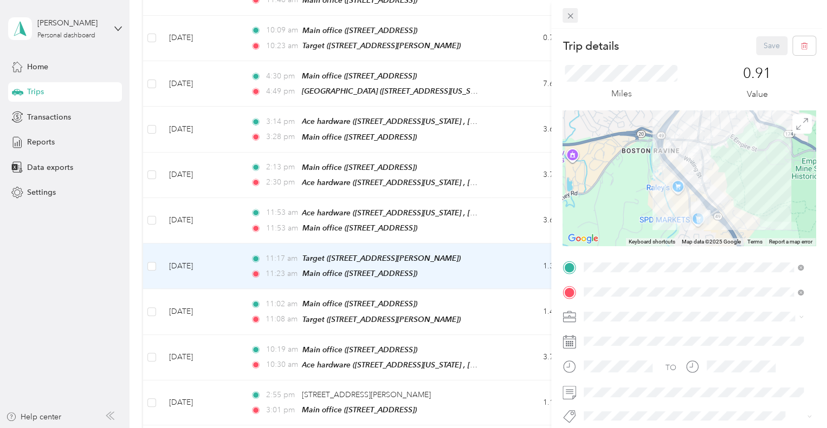
click at [568, 19] on icon at bounding box center [569, 15] width 9 height 9
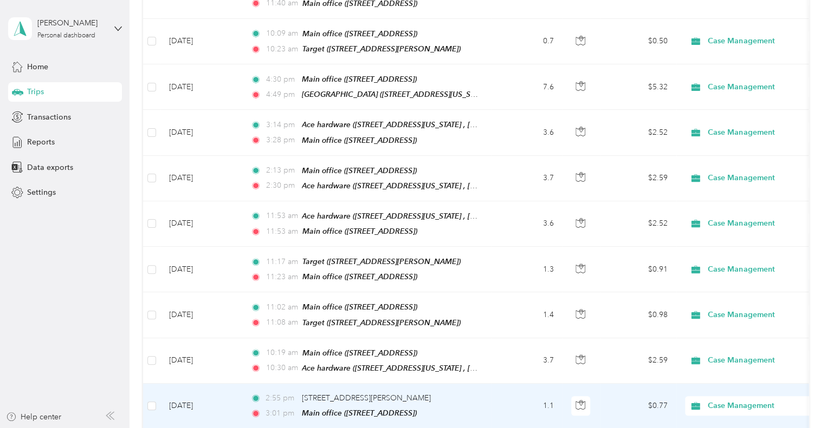
scroll to position [310, 0]
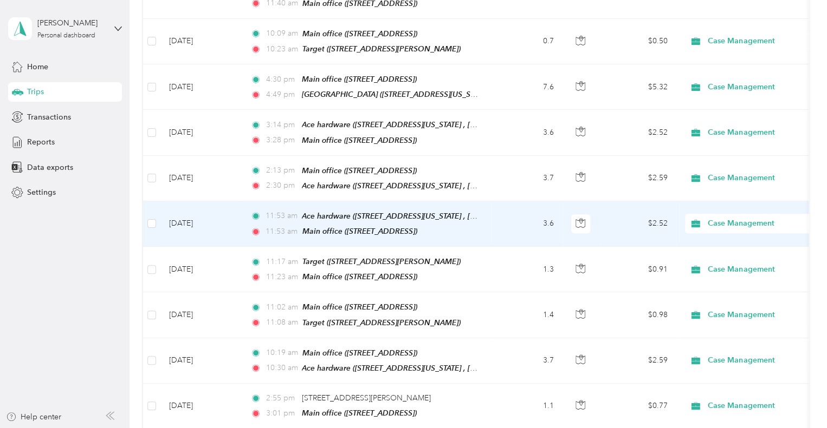
drag, startPoint x: 282, startPoint y: 221, endPoint x: 249, endPoint y: 220, distance: 33.0
click at [249, 220] on td "11:53 am Ace hardware ([STREET_ADDRESS][US_STATE] , [GEOGRAPHIC_DATA], [GEOGRAP…" at bounding box center [366, 223] width 249 height 45
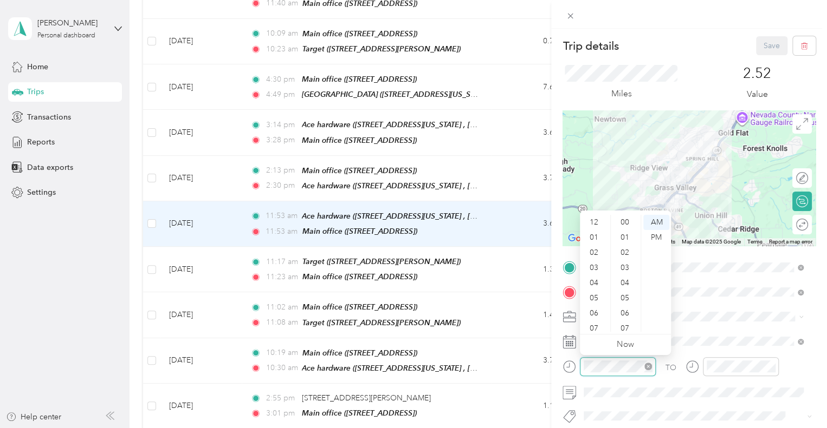
scroll to position [65, 0]
click at [597, 309] on div "10" at bounding box center [595, 309] width 26 height 15
click at [597, 311] on div "10" at bounding box center [595, 309] width 26 height 15
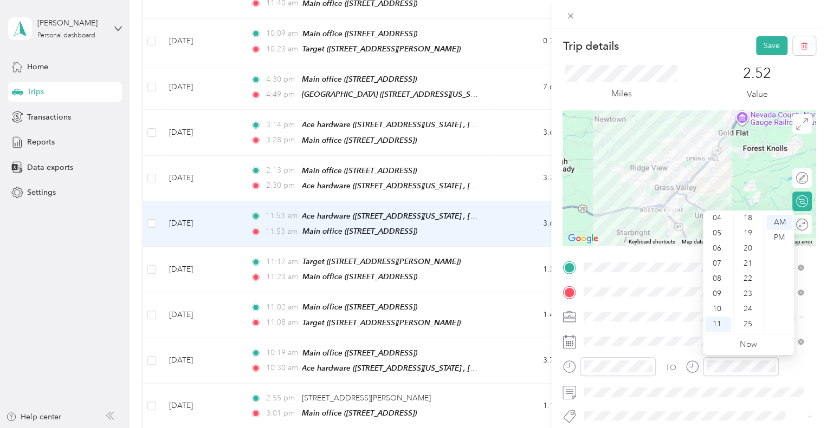
scroll to position [0, 0]
click at [743, 289] on div "04" at bounding box center [749, 283] width 26 height 15
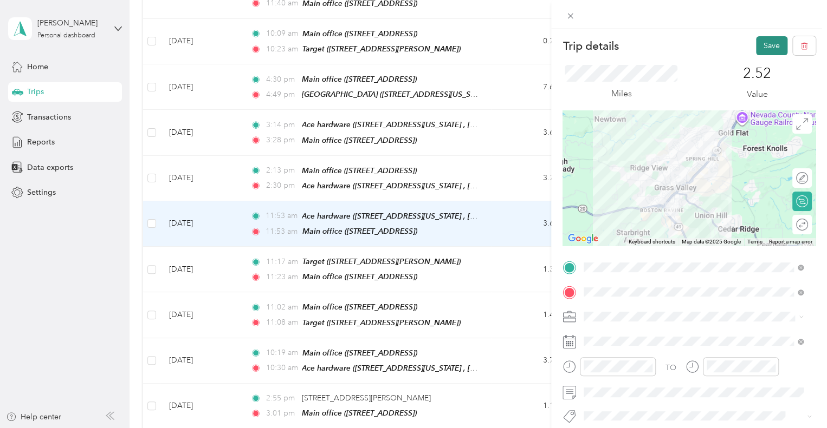
click at [756, 45] on button "Save" at bounding box center [771, 45] width 31 height 19
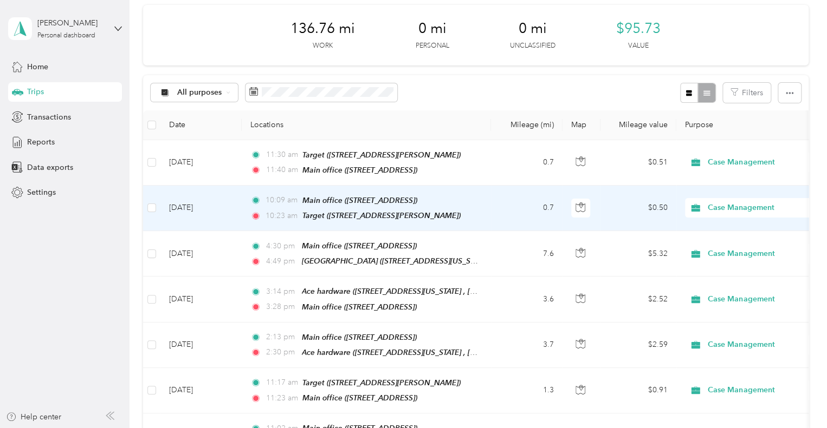
scroll to position [142, 0]
